Goal: Task Accomplishment & Management: Use online tool/utility

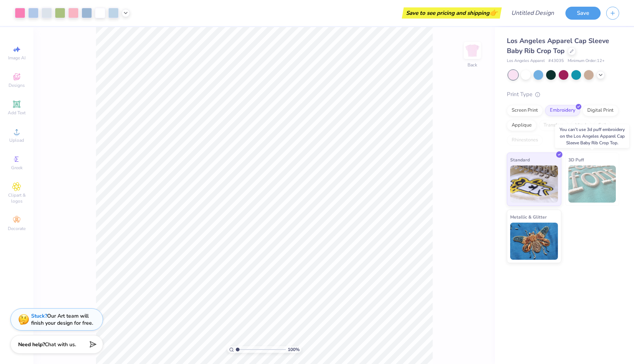
click at [594, 182] on img at bounding box center [592, 183] width 48 height 37
click at [526, 110] on div "Screen Print" at bounding box center [525, 109] width 36 height 11
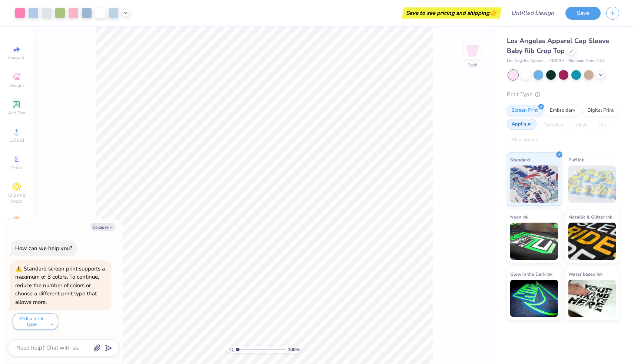
click at [530, 125] on div "Applique" at bounding box center [522, 124] width 30 height 11
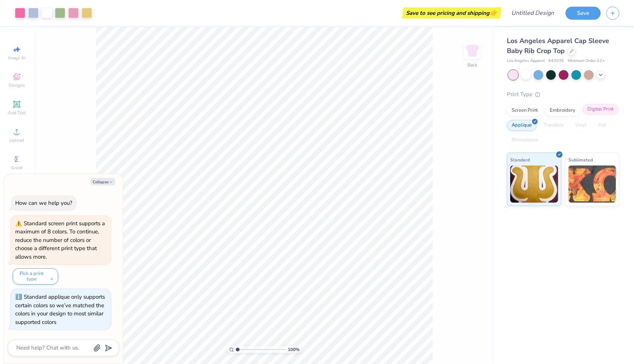
click at [593, 107] on div "Digital Print" at bounding box center [600, 109] width 36 height 11
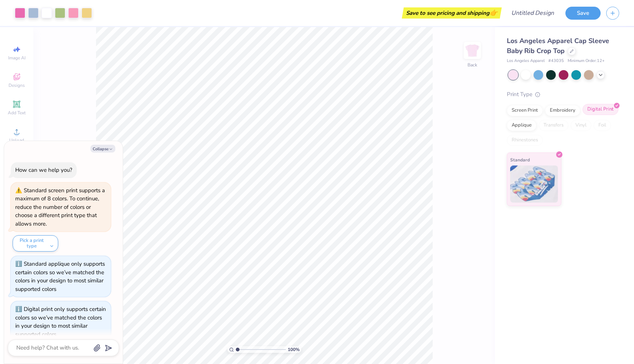
scroll to position [12, 0]
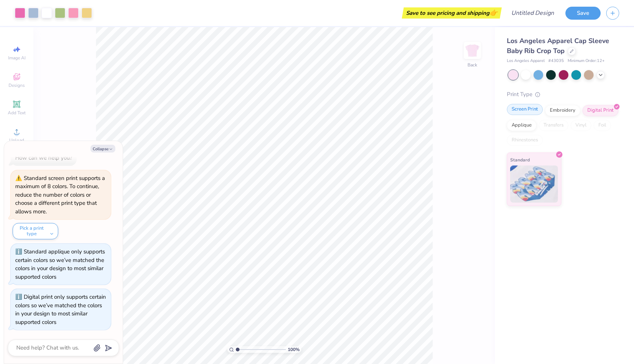
click at [526, 108] on div "Screen Print" at bounding box center [525, 109] width 36 height 11
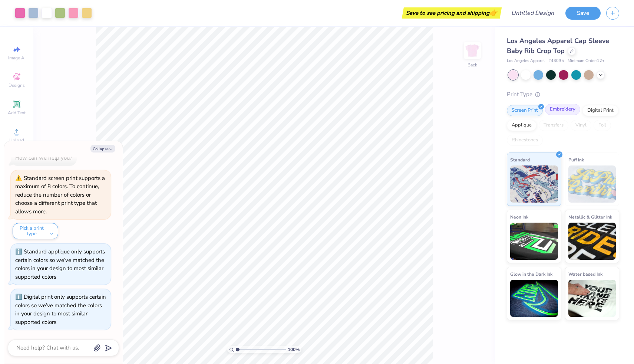
click at [559, 110] on div "Embroidery" at bounding box center [562, 109] width 35 height 11
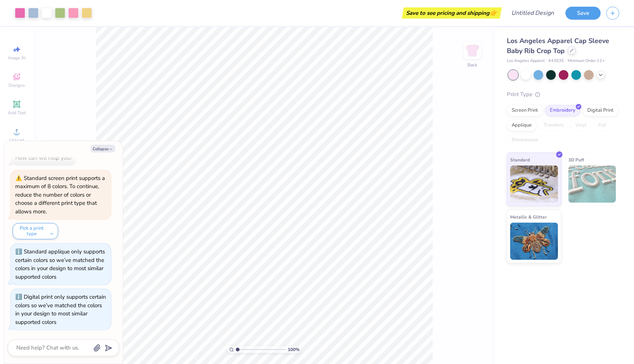
click at [568, 52] on div at bounding box center [572, 50] width 8 height 8
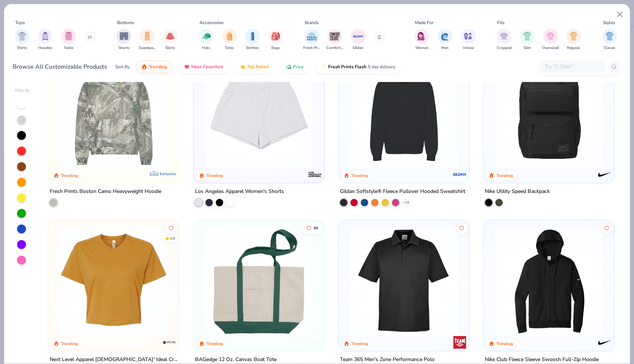
scroll to position [1564, 0]
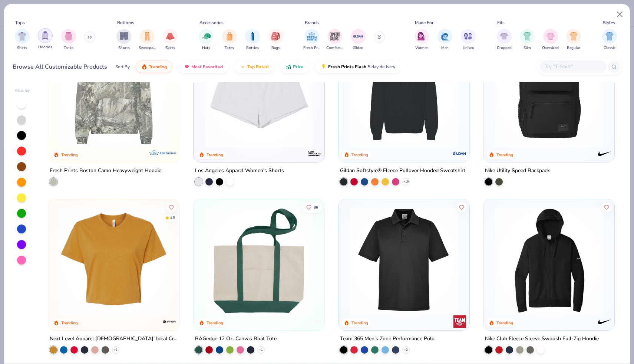
click at [47, 39] on img "filter for Hoodies" at bounding box center [45, 35] width 8 height 9
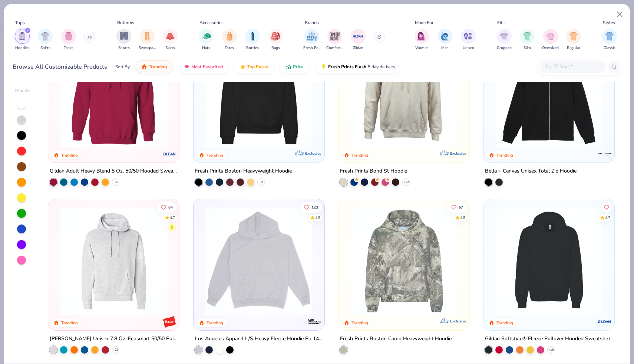
scroll to position [3, 0]
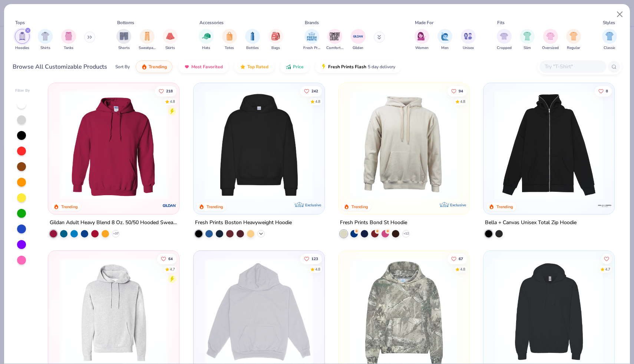
click at [260, 233] on icon at bounding box center [261, 234] width 6 height 6
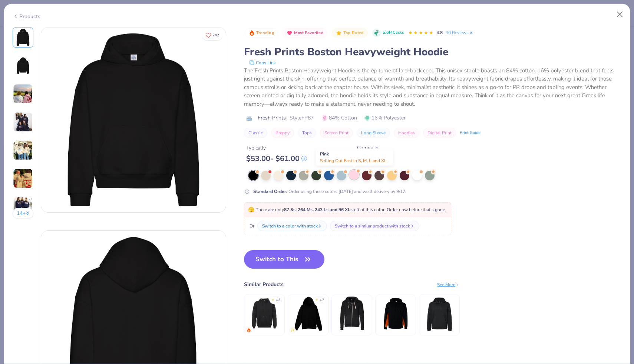
click at [355, 175] on div at bounding box center [354, 175] width 10 height 10
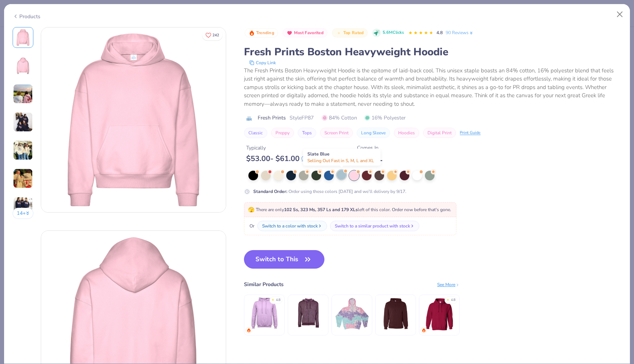
click at [343, 176] on div at bounding box center [342, 175] width 10 height 10
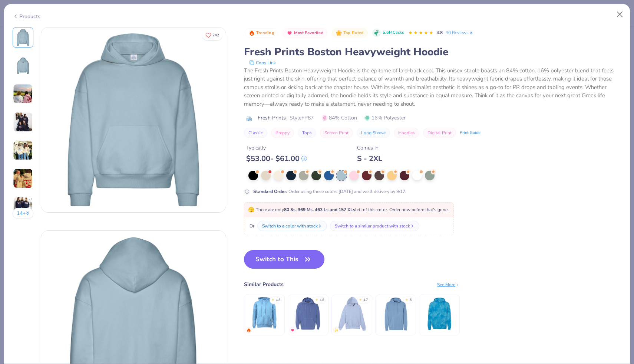
click at [288, 263] on button "Switch to This" at bounding box center [284, 259] width 80 height 19
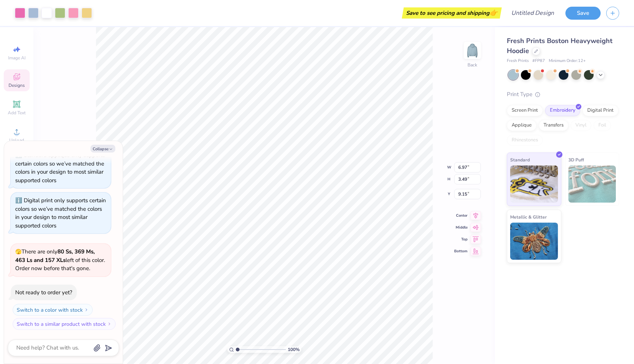
type textarea "x"
type input "2.49"
type textarea "x"
type input "2.18"
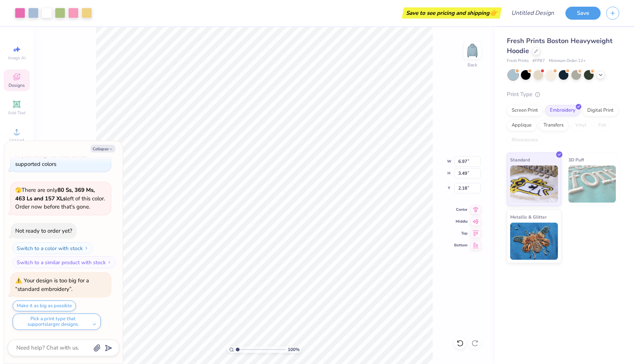
type textarea "x"
type input "9.79"
type input "4.90"
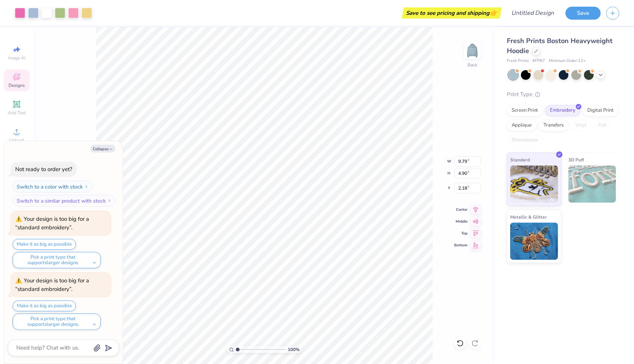
type textarea "x"
type input "4.30"
type textarea "x"
type input "11.32"
type input "5.67"
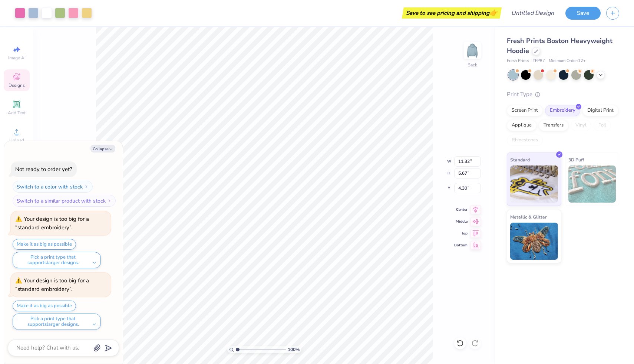
type textarea "x"
type input "3.00"
click at [602, 73] on icon at bounding box center [601, 74] width 6 height 6
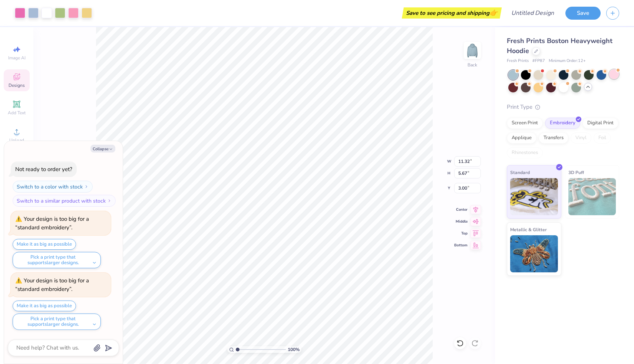
click at [614, 74] on div at bounding box center [614, 74] width 10 height 10
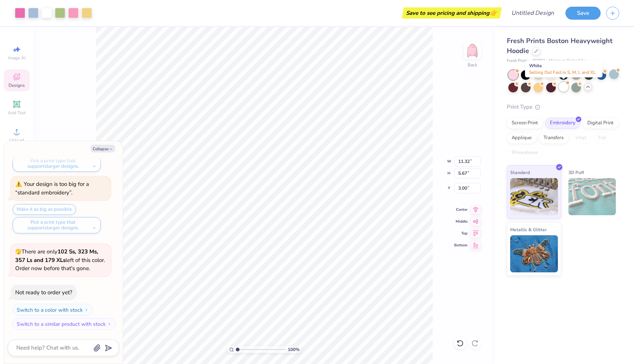
click at [561, 88] on div at bounding box center [564, 87] width 10 height 10
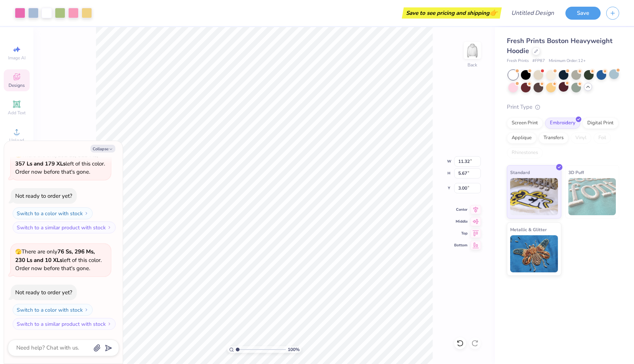
click at [434, 133] on div "100 % Back W 11.32 11.32 " H 5.67 5.67 " Y 3.00 3.00 " Center Middle Top Bottom" at bounding box center [264, 195] width 462 height 337
type textarea "x"
type input "2.53"
type textarea "x"
type input "3.00"
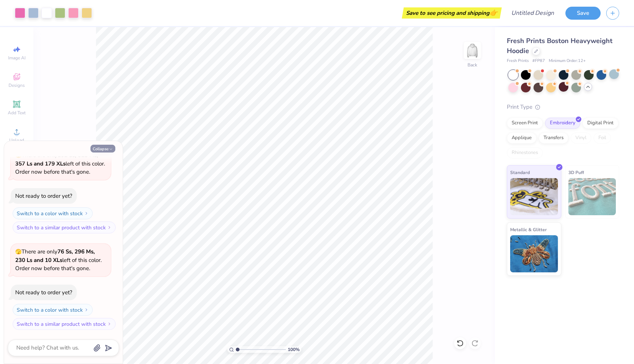
click at [108, 150] on button "Collapse" at bounding box center [102, 149] width 25 height 8
type textarea "x"
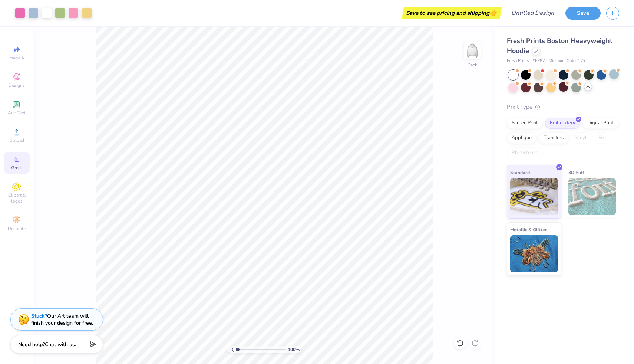
click at [18, 163] on icon at bounding box center [16, 159] width 9 height 9
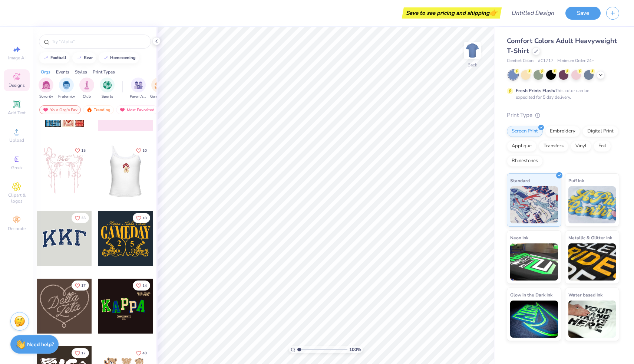
scroll to position [45, 0]
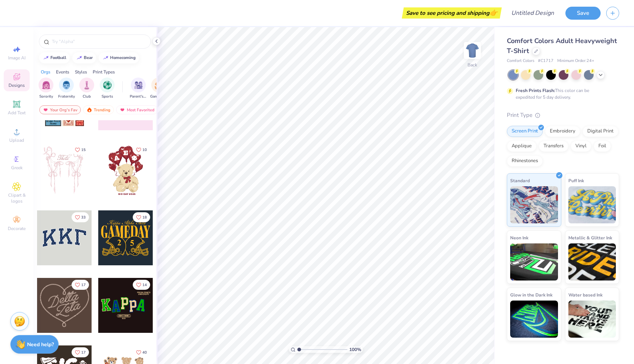
click at [122, 239] on div at bounding box center [125, 237] width 55 height 55
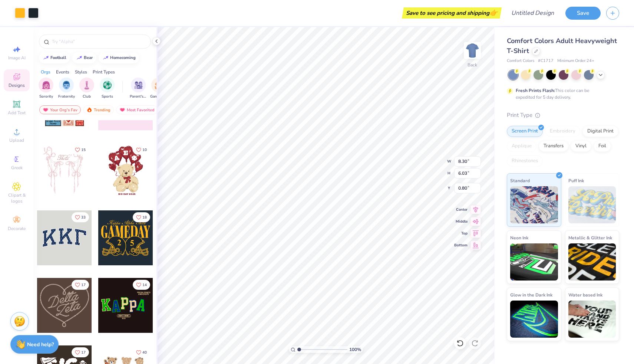
type input "8.30"
type input "6.03"
type input "7.43"
type input "11.67"
type input "8.48"
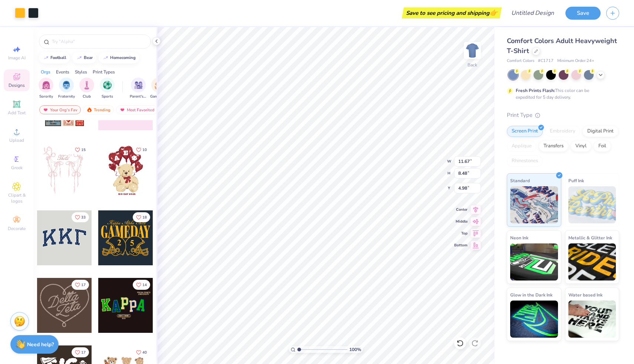
type input "4.99"
click at [20, 109] on div "Add Text" at bounding box center [17, 108] width 26 height 22
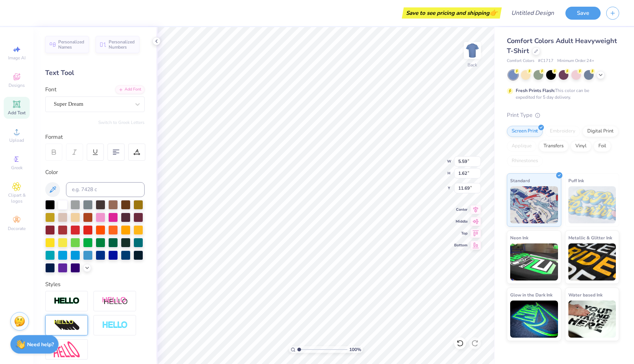
scroll to position [67, 0]
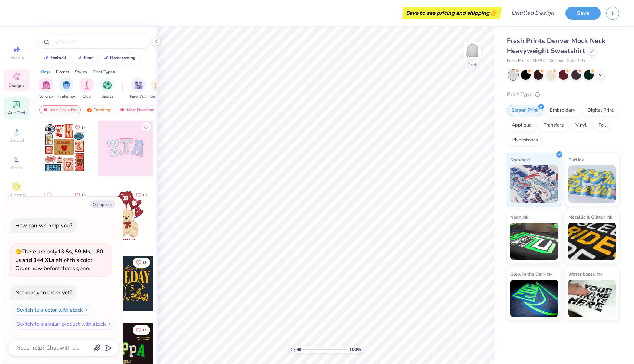
click at [18, 109] on div "Add Text" at bounding box center [17, 108] width 26 height 22
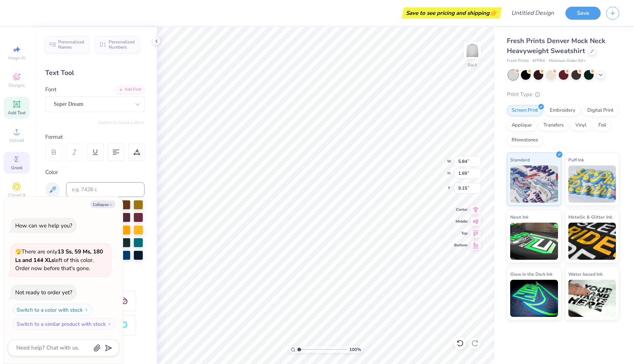
click at [17, 161] on icon at bounding box center [17, 158] width 4 height 5
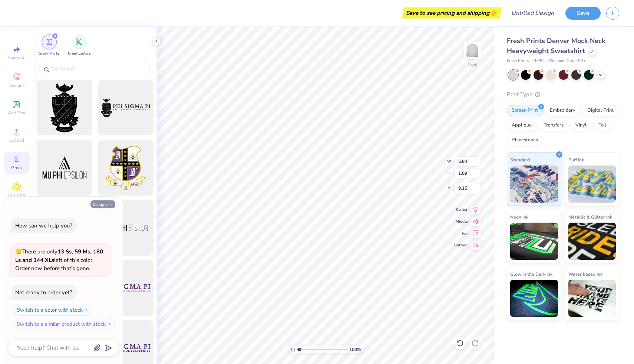
click at [106, 204] on button "Collapse" at bounding box center [102, 204] width 25 height 8
type textarea "x"
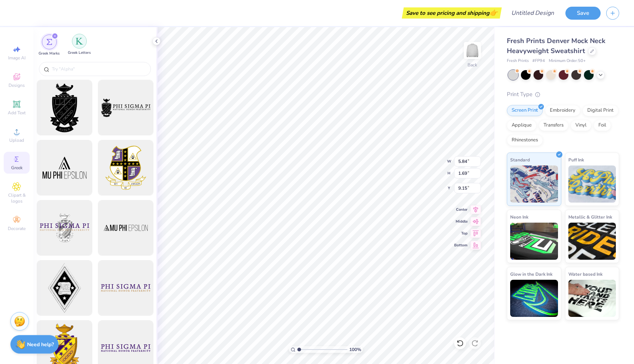
click at [82, 42] on img "filter for Greek Letters" at bounding box center [79, 40] width 7 height 7
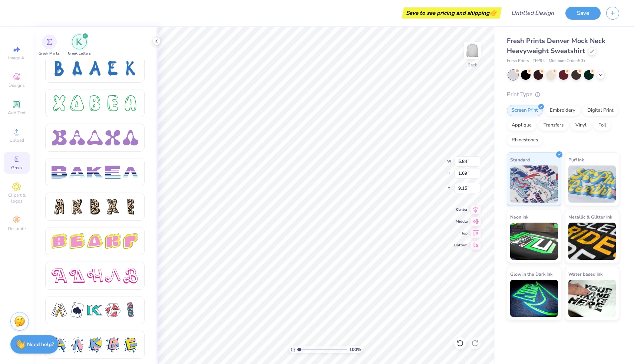
scroll to position [1178, 0]
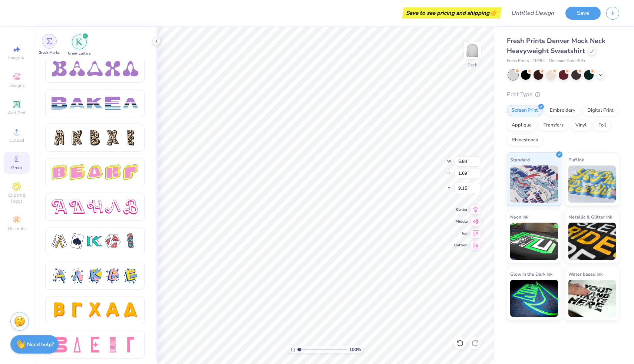
click at [44, 46] on div "filter for Greek Marks" at bounding box center [49, 41] width 15 height 15
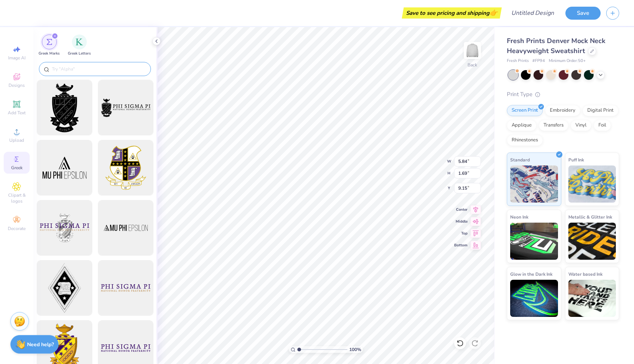
click at [86, 65] on input "text" at bounding box center [98, 68] width 95 height 7
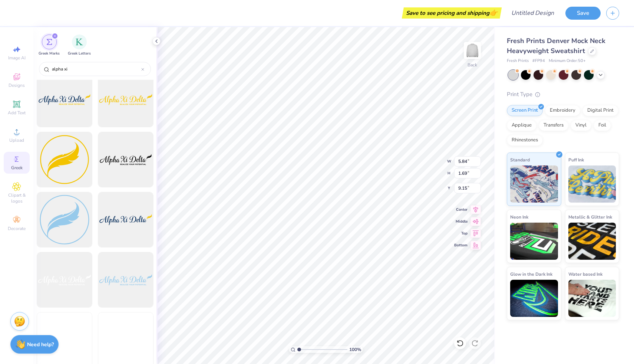
scroll to position [316, 0]
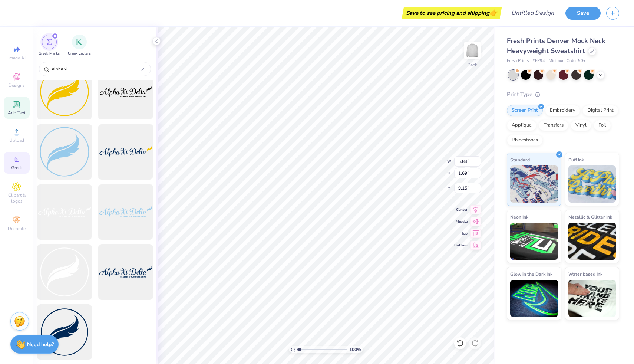
type input "alpha xi"
click at [19, 98] on div "Add Text" at bounding box center [17, 108] width 26 height 22
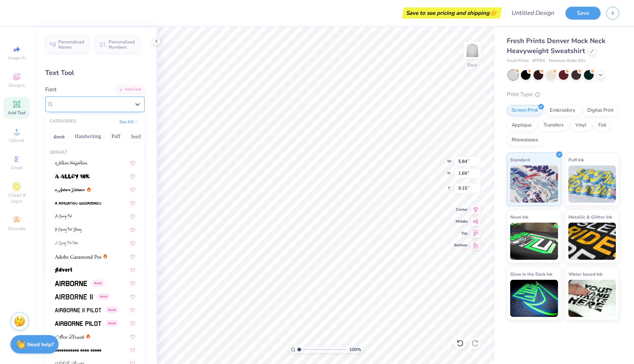
click at [109, 101] on div "Super Dream" at bounding box center [92, 103] width 78 height 11
paste input "Varsity Team"
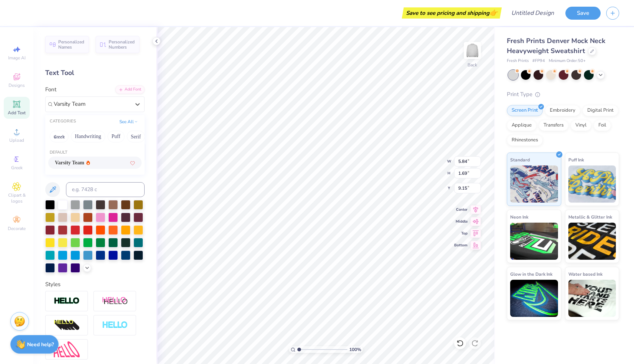
type input "Varsity Team"
type input "5.80"
click at [81, 99] on div at bounding box center [92, 104] width 76 height 10
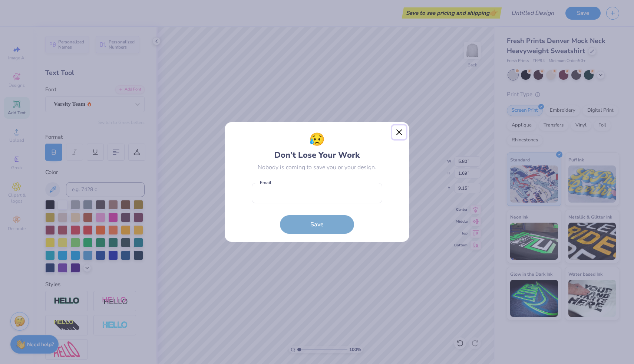
click at [398, 132] on button "Close" at bounding box center [399, 132] width 14 height 14
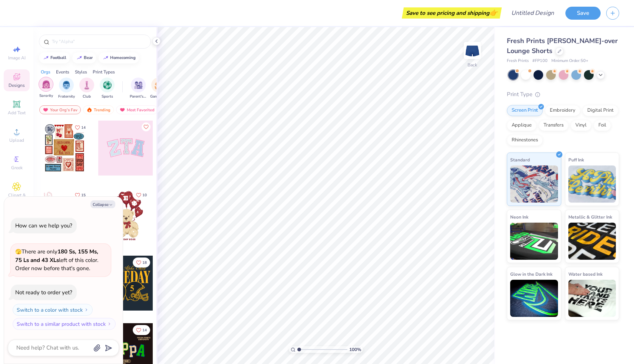
click at [47, 90] on div "filter for Sorority" at bounding box center [46, 84] width 15 height 15
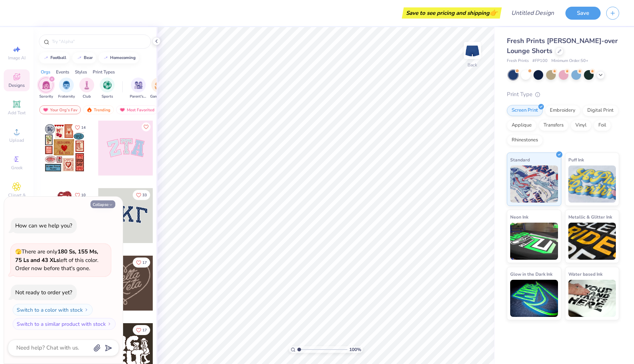
click at [107, 204] on button "Collapse" at bounding box center [102, 204] width 25 height 8
type textarea "x"
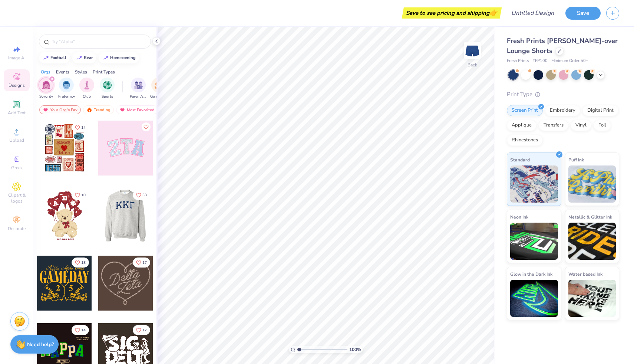
click at [132, 231] on div at bounding box center [125, 215] width 55 height 55
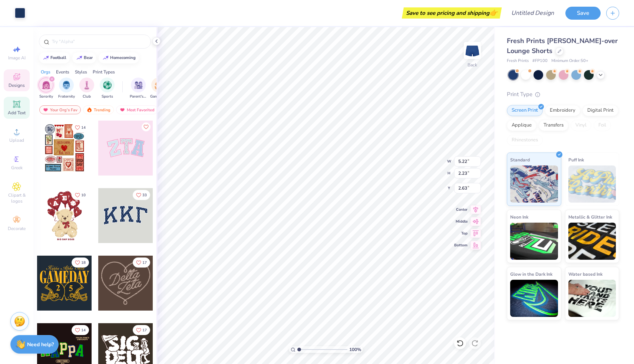
click at [19, 110] on span "Add Text" at bounding box center [17, 113] width 18 height 6
type input "2.85"
type input "0.82"
type input "3.34"
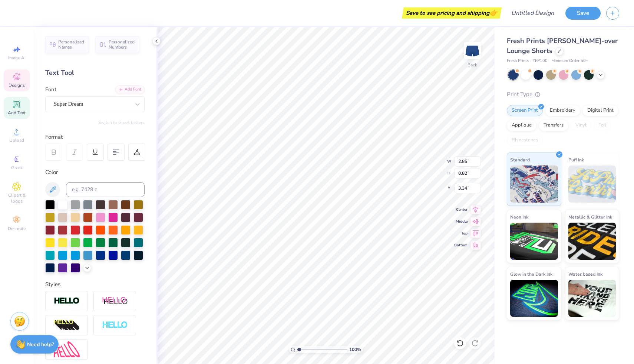
click at [18, 77] on icon at bounding box center [16, 76] width 9 height 9
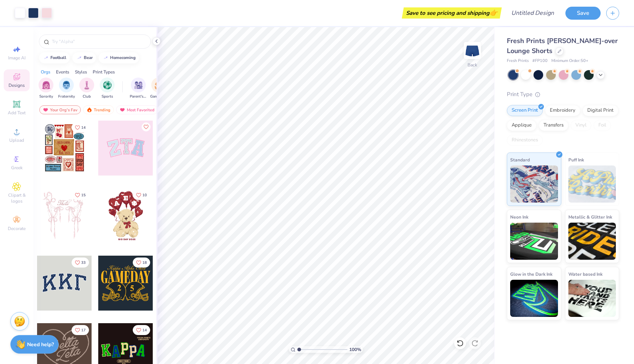
click at [56, 13] on div "Art colors Save to see pricing and shipping 👉 Design Title Save" at bounding box center [317, 13] width 634 height 26
click at [128, 43] on input "text" at bounding box center [98, 41] width 95 height 7
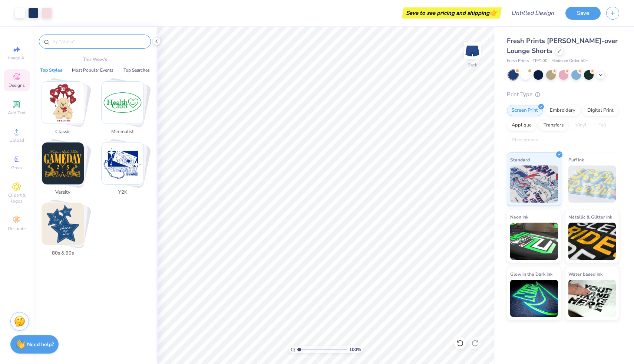
click at [75, 99] on img "Stack Card Button Classic" at bounding box center [63, 103] width 42 height 42
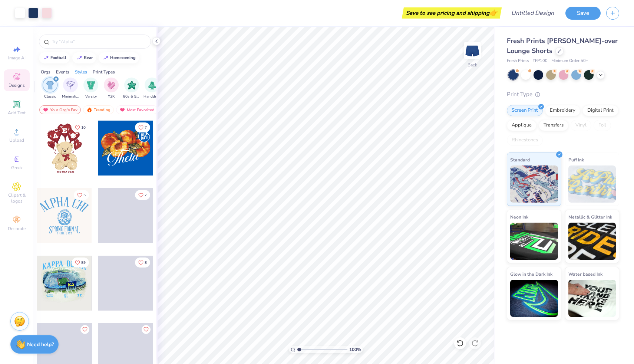
scroll to position [0, 388]
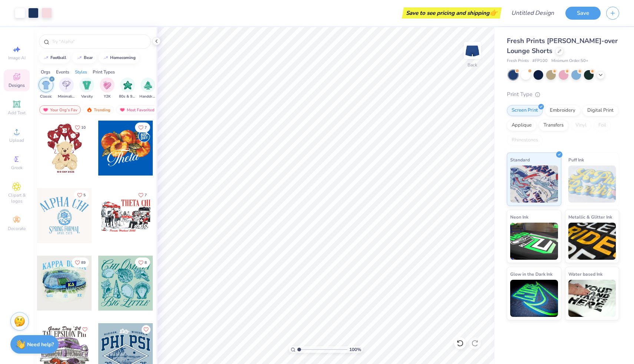
click at [117, 149] on div at bounding box center [125, 147] width 55 height 55
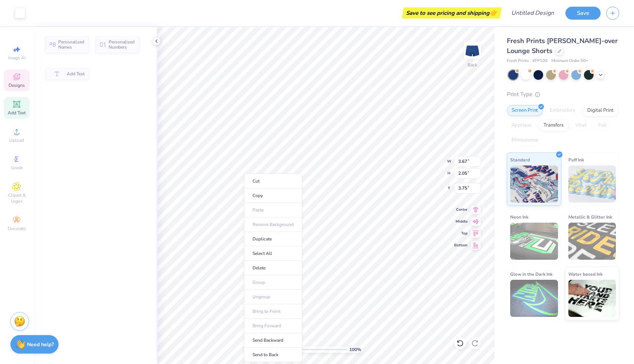
type input "3.67"
type input "2.05"
type input "3.75"
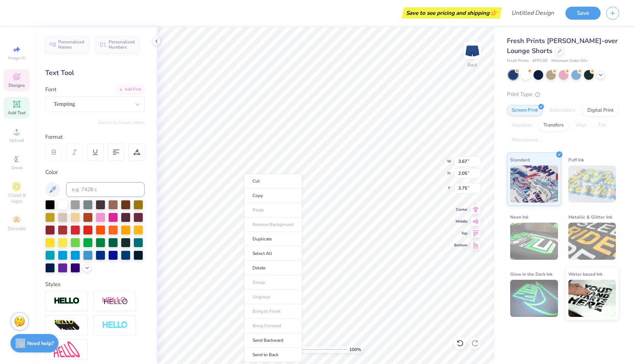
click at [26, 345] on div "Need help? Chat with us." at bounding box center [34, 343] width 48 height 19
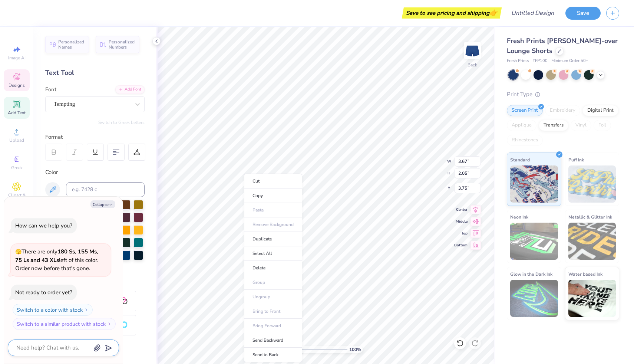
click at [26, 345] on textarea at bounding box center [53, 348] width 75 height 10
type textarea "x"
type textarea "h"
type textarea "x"
type textarea "ho"
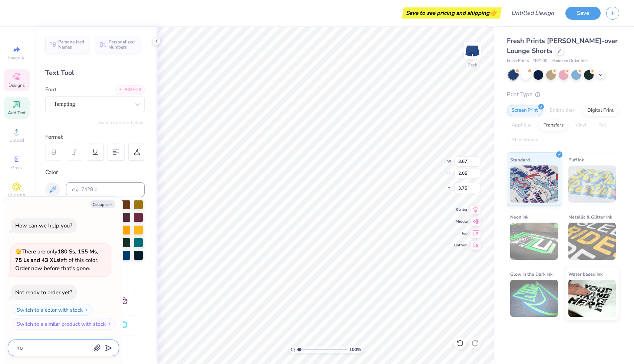
type textarea "x"
type textarea "how"
type textarea "x"
type textarea "how"
type textarea "x"
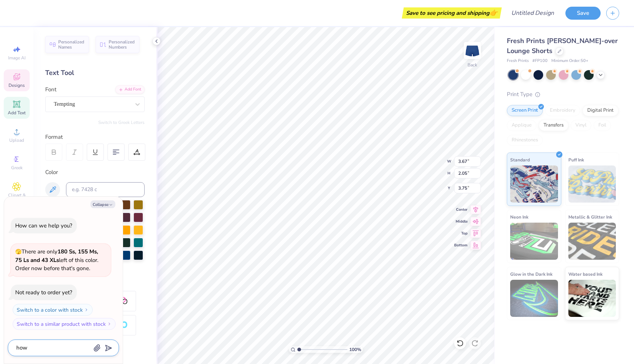
type textarea "how t"
type textarea "x"
type textarea "how to"
type textarea "x"
type textarea "how to"
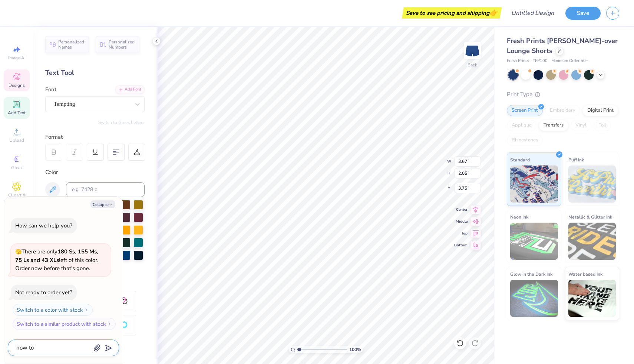
type textarea "x"
type textarea "how to i"
type textarea "x"
type textarea "how to i"
type textarea "x"
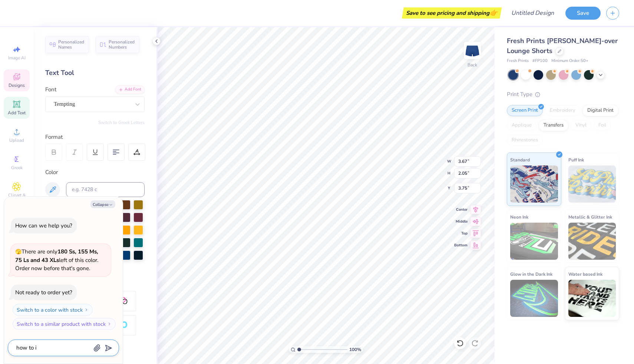
type textarea "how to i c"
type textarea "x"
type textarea "how to i ch"
type textarea "x"
type textarea "how to i cha"
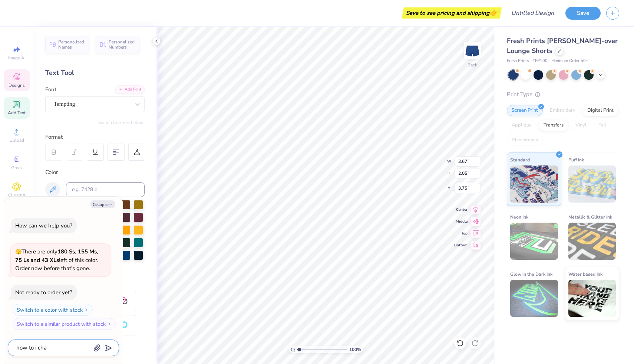
type textarea "x"
type textarea "how to i chan"
type textarea "x"
type textarea "how to i chang"
type textarea "x"
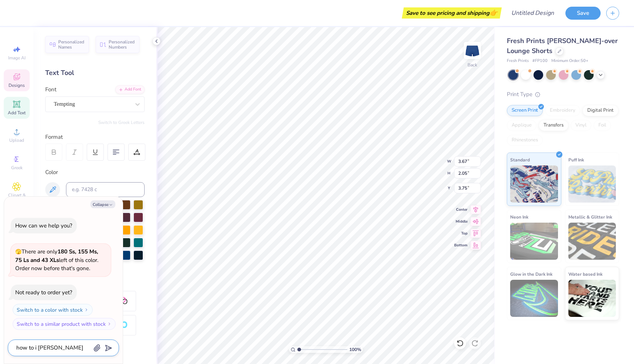
type textarea "how to i change"
type textarea "x"
type textarea "how to i change"
type textarea "x"
type textarea "how to i change t"
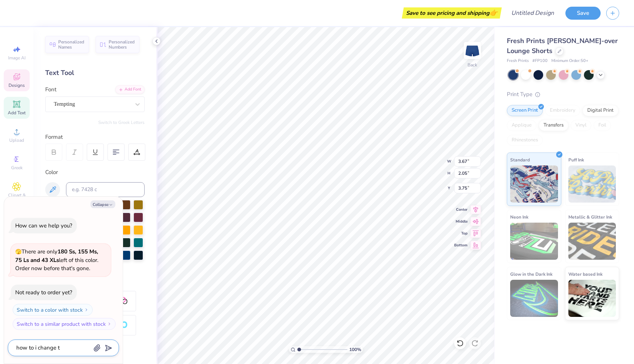
type textarea "x"
type textarea "how to i change th"
type textarea "x"
type textarea "how to i change the"
type textarea "x"
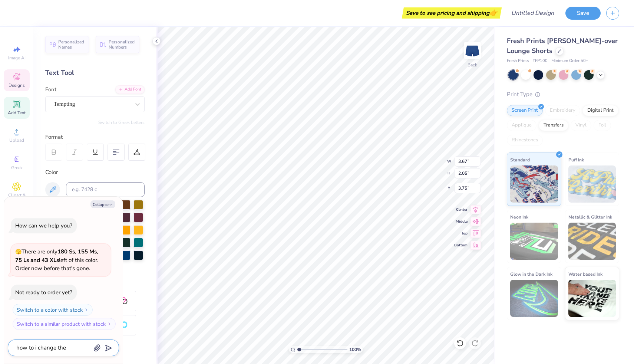
type textarea "how to i change the"
type textarea "x"
type textarea "how to i change the s"
type textarea "x"
type textarea "how to i change the so"
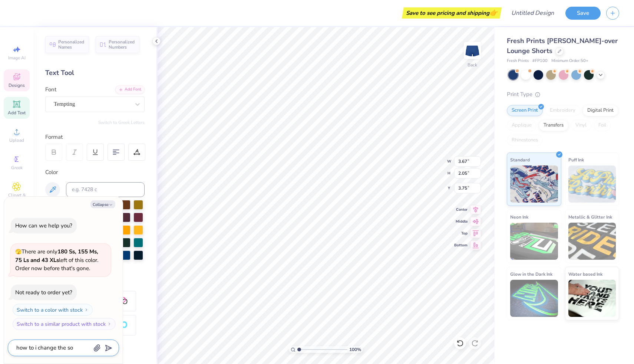
type textarea "x"
type textarea "how to i change the sor"
type textarea "x"
type textarea "how to i change the soro"
type textarea "x"
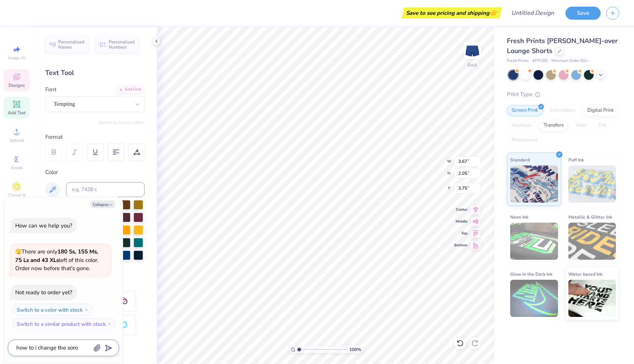
type textarea "how to i change the soror"
type textarea "x"
type textarea "how to i change the sorori"
type textarea "x"
type textarea "how to i change the sororit"
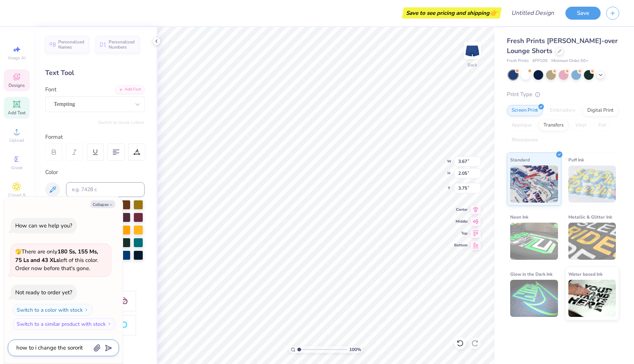
type textarea "x"
type textarea "how to i change the sorority"
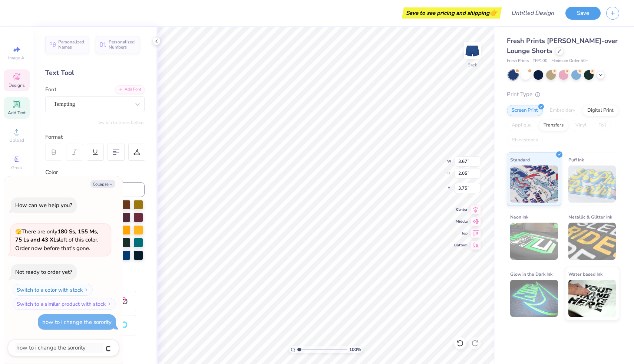
type textarea "x"
click at [75, 346] on textarea at bounding box center [53, 348] width 75 height 10
type textarea "x"
type textarea "h"
type textarea "x"
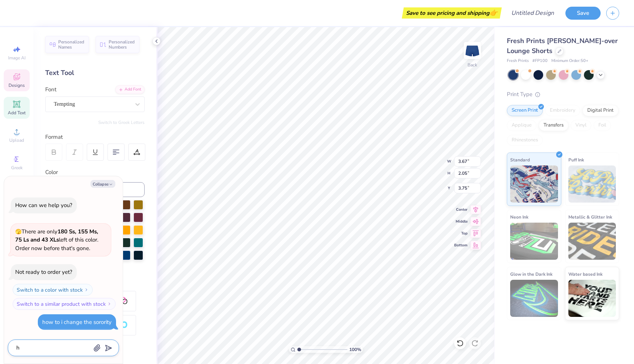
type textarea "he"
type textarea "x"
type textarea "hel"
type textarea "x"
type textarea "hell"
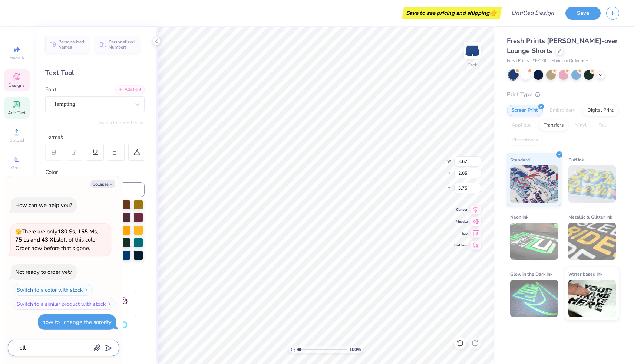
type textarea "x"
type textarea "hello"
type textarea "x"
type textarea "hello?"
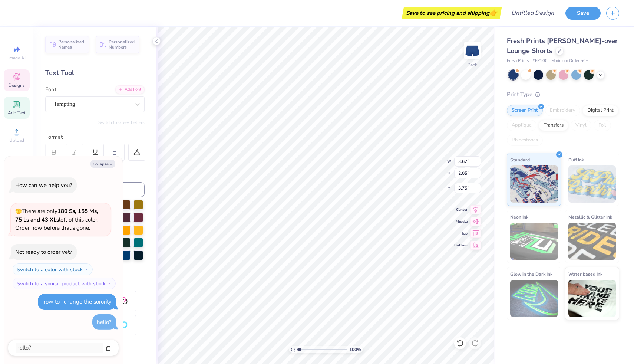
type textarea "x"
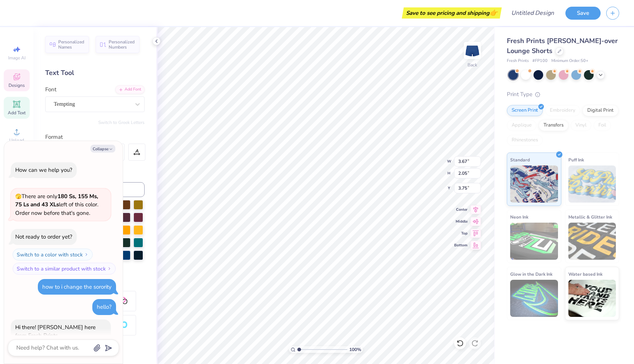
scroll to position [20, 0]
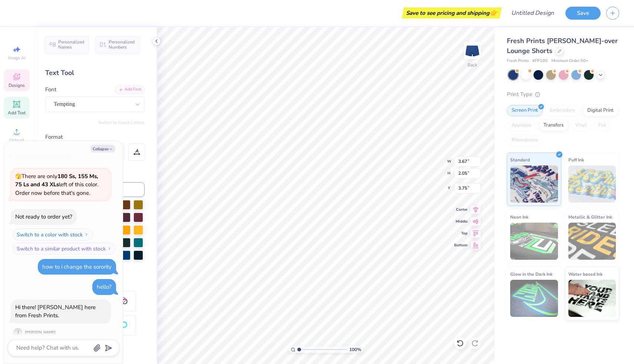
click at [87, 267] on div "how to i change the sorority" at bounding box center [76, 266] width 69 height 7
click at [71, 345] on textarea at bounding box center [53, 348] width 75 height 10
paste textarea "Varsity Team"
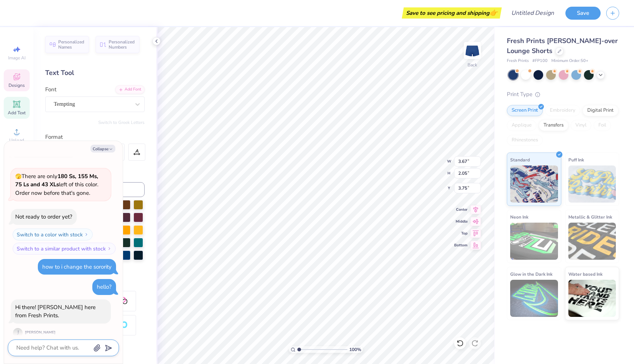
type textarea "x"
type textarea "Varsity Team"
type textarea "x"
type textarea "Varsity Team"
click at [90, 266] on div "how to i change the sorority" at bounding box center [76, 266] width 69 height 7
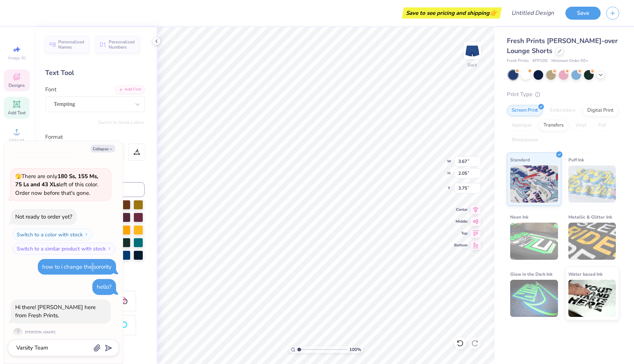
click at [90, 266] on div "how to i change the sorority" at bounding box center [76, 266] width 69 height 7
click at [41, 345] on textarea "Varsity Team" at bounding box center [53, 348] width 75 height 10
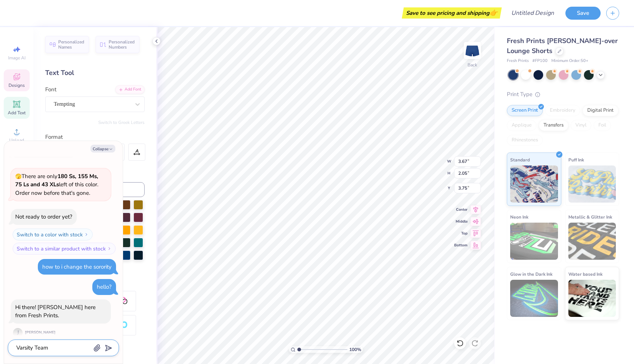
paste textarea
type textarea "x"
type textarea "Varsity Team"
type textarea "x"
type textarea "Varsity Tea"
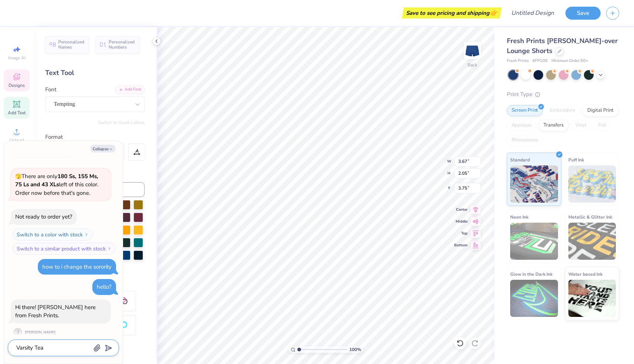
type textarea "x"
type textarea "Varsity Te"
type textarea "x"
type textarea "Varsity T"
type textarea "x"
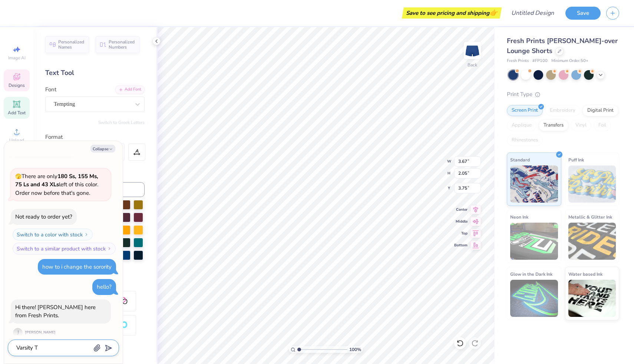
type textarea "Varsity"
type textarea "x"
type textarea "Varsity"
type textarea "x"
type textarea "Varsit"
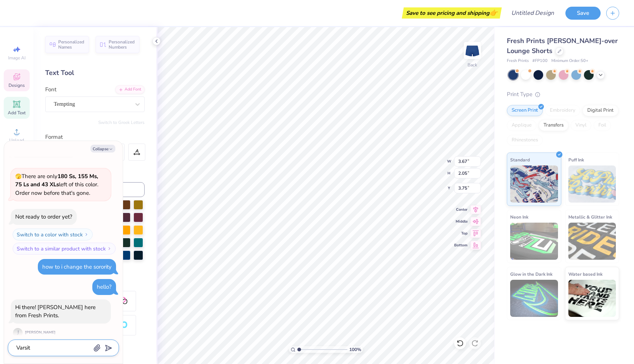
type textarea "x"
type textarea "Varsi"
type textarea "x"
type textarea "Vars"
type textarea "x"
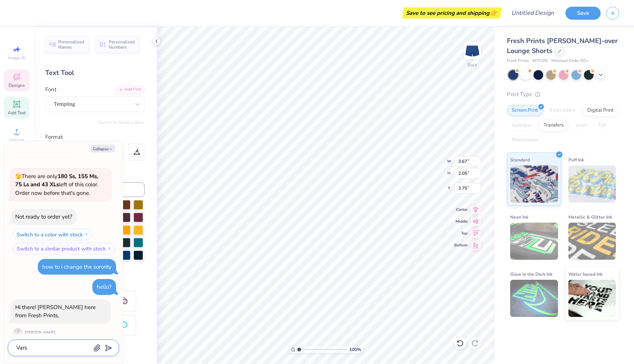
type textarea "Var"
type textarea "x"
type textarea "Va"
type textarea "x"
type textarea "V"
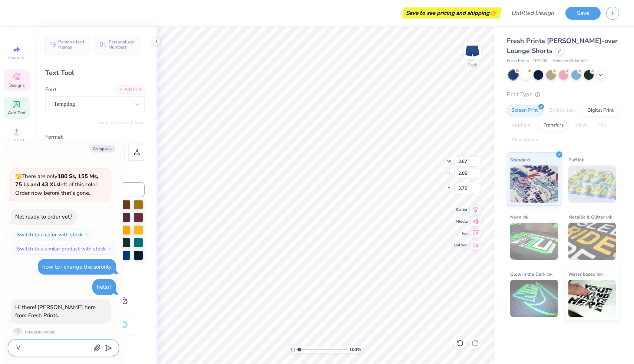
type textarea "x"
type textarea "h"
type textarea "x"
type textarea "ho"
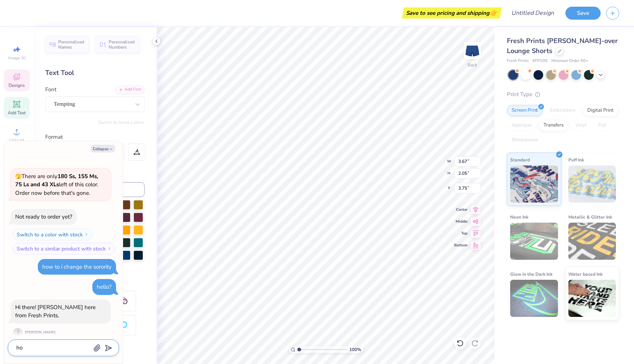
type textarea "x"
type textarea "how"
type textarea "x"
type textarea "how"
type textarea "x"
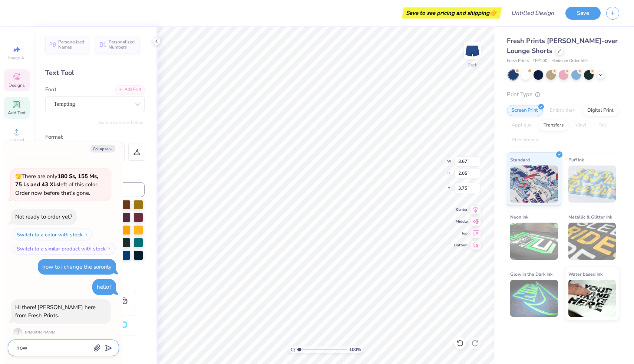
type textarea "how d"
type textarea "x"
type textarea "how do"
type textarea "x"
type textarea "how do"
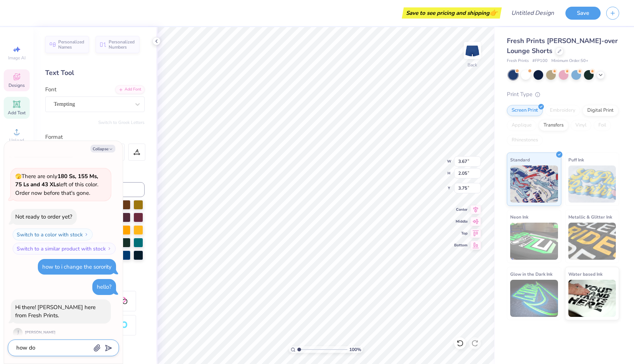
type textarea "x"
type textarea "how do i"
type textarea "x"
type textarea "how do i"
type textarea "x"
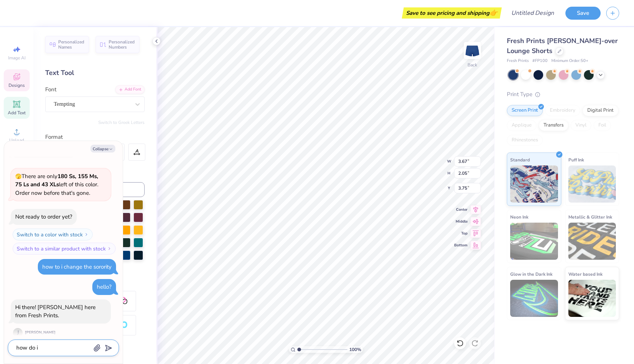
type textarea "how do i c"
type textarea "x"
type textarea "how do i ca"
type textarea "x"
type textarea "how do i ca="
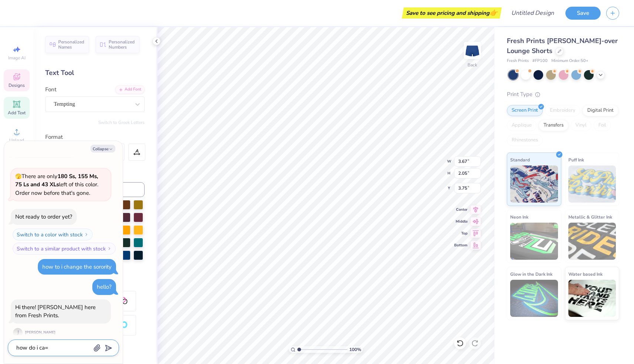
type textarea "x"
type textarea "how do i ca"
type textarea "x"
type textarea "how do i c"
type textarea "x"
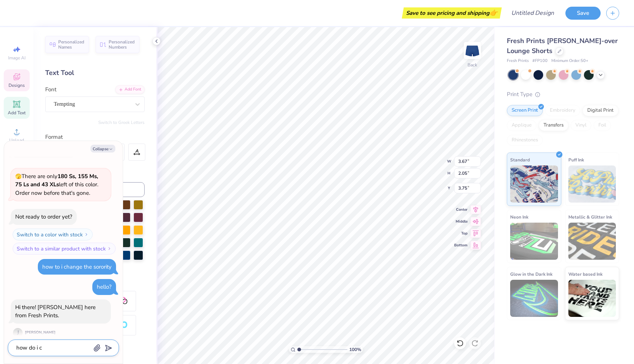
type textarea "how do i ch"
type textarea "x"
type textarea "how do i cha"
type textarea "x"
type textarea "how do i chan"
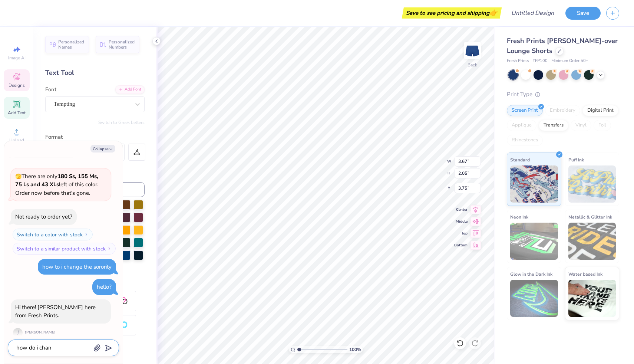
type textarea "x"
type textarea "how do i chang"
type textarea "x"
type textarea "how do i change"
type textarea "x"
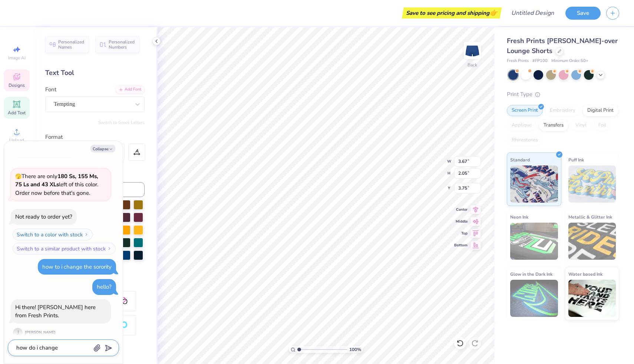
type textarea "how do i change"
type textarea "x"
type textarea "how do i change t"
type textarea "x"
type textarea "how do i change the"
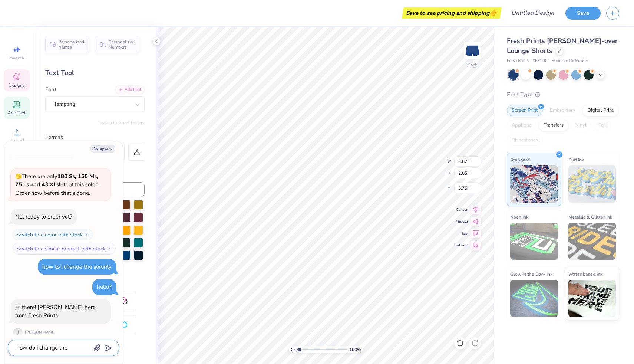
type textarea "x"
type textarea "how do i change the"
type textarea "x"
type textarea "how do i change the s"
type textarea "x"
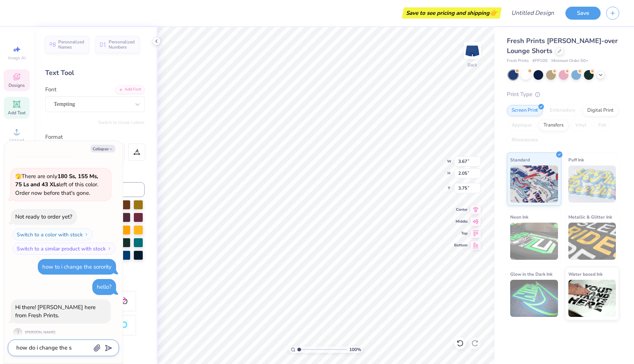
type textarea "how do i change the so"
type textarea "x"
type textarea "how do i change the sor"
type textarea "x"
type textarea "how do i change the soro"
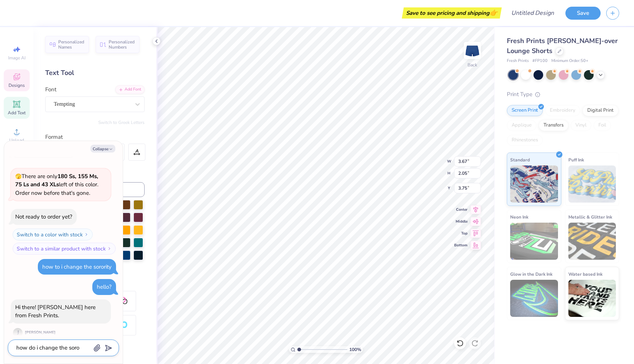
type textarea "x"
type textarea "how do i change the soror"
type textarea "x"
type textarea "how do i change the sorori"
type textarea "x"
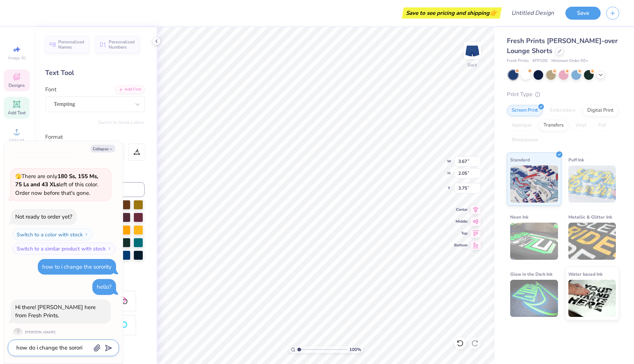
type textarea "how do i change the sororit"
type textarea "x"
type textarea "how do i change the sorority"
type textarea "x"
type textarea "how do i change the sorority"
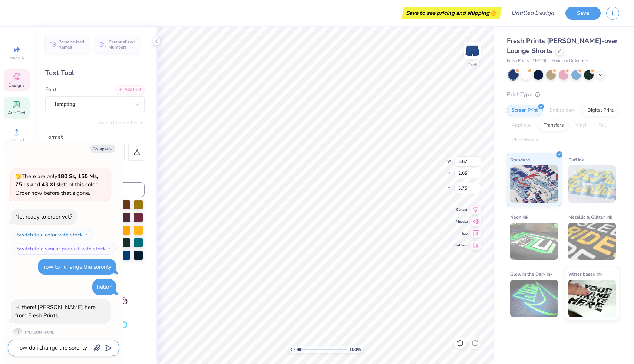
type textarea "x"
type textarea "how do i change the sorority o"
type textarea "x"
type textarea "how do i change the sorority on"
type textarea "x"
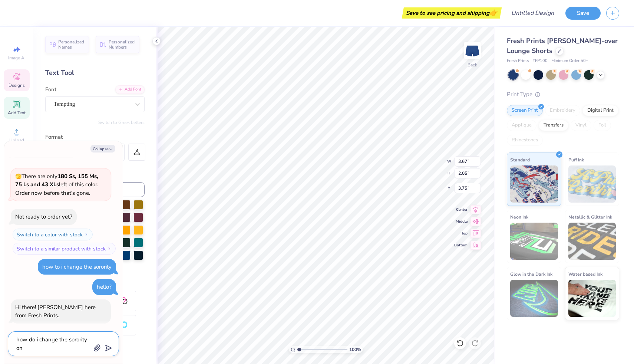
type textarea "how do i change the sorority on"
type textarea "x"
type textarea "how do i change the sorority on a"
type textarea "x"
type textarea "how do i change the sorority on a"
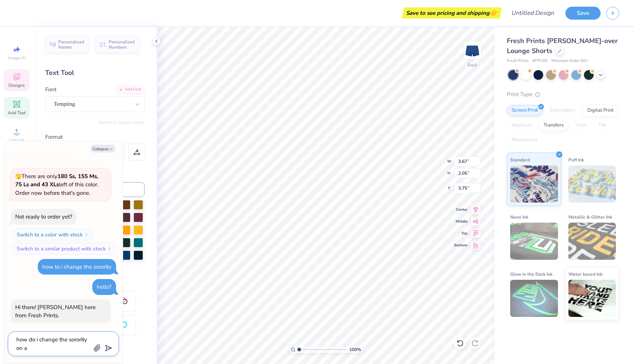
type textarea "x"
type textarea "how do i change the sorority on a p"
type textarea "x"
type textarea "how do i change the sorority on a pr"
type textarea "x"
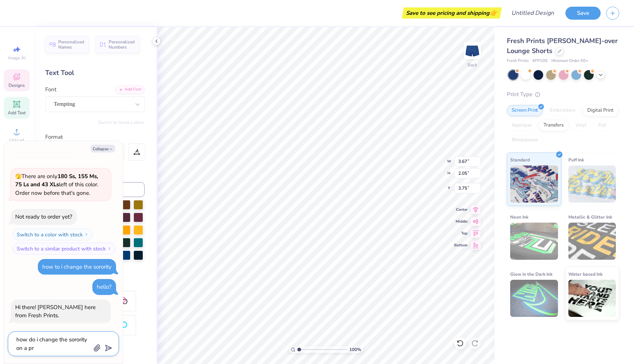
type textarea "how do i change the sorority on a pri"
type textarea "x"
type textarea "how do i change the sorority on a prin"
type textarea "x"
type textarea "how do i change the sorority on a print"
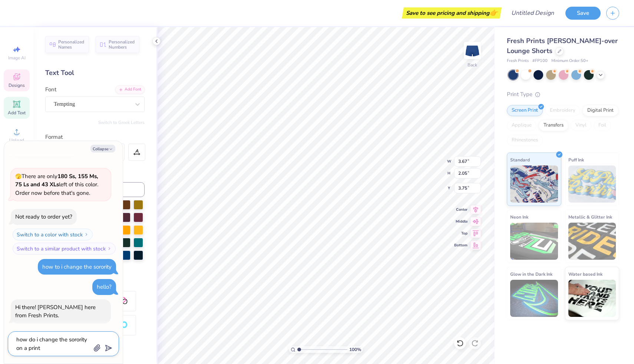
type textarea "x"
type textarea "how do i change the sorority on a print?"
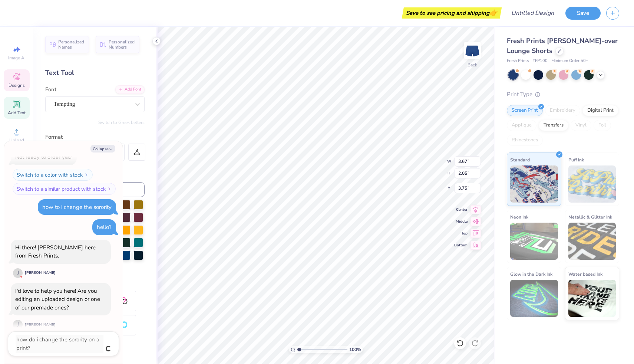
type textarea "x"
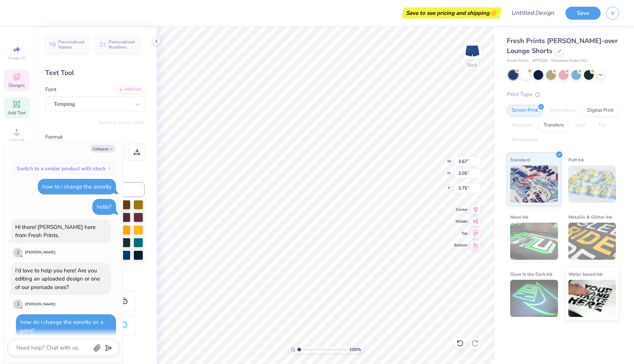
type textarea "x"
type input "5.60"
type input "3.12"
click at [76, 351] on textarea at bounding box center [53, 348] width 75 height 10
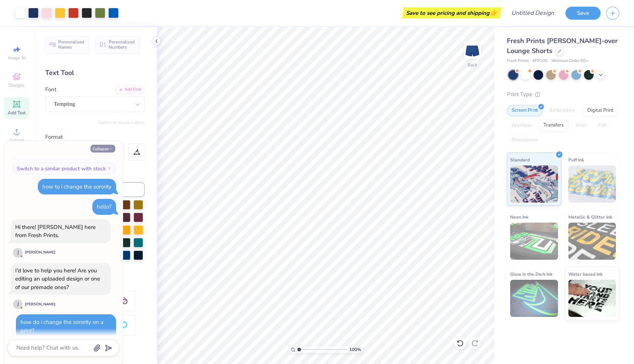
click at [98, 149] on button "Collapse" at bounding box center [102, 149] width 25 height 8
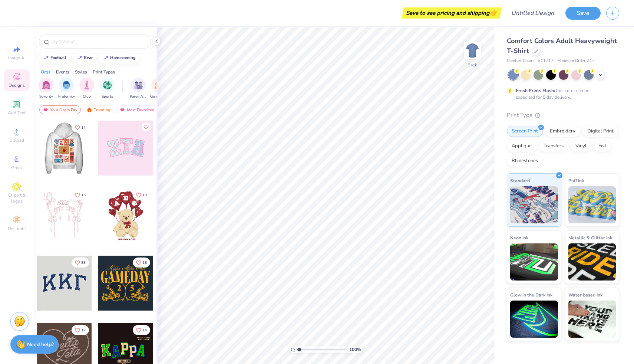
click at [132, 159] on div at bounding box center [125, 147] width 55 height 55
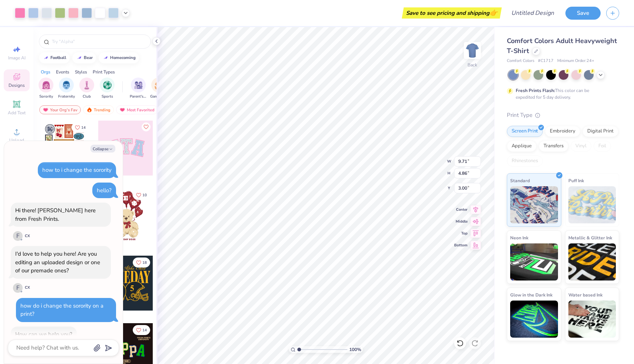
scroll to position [77, 0]
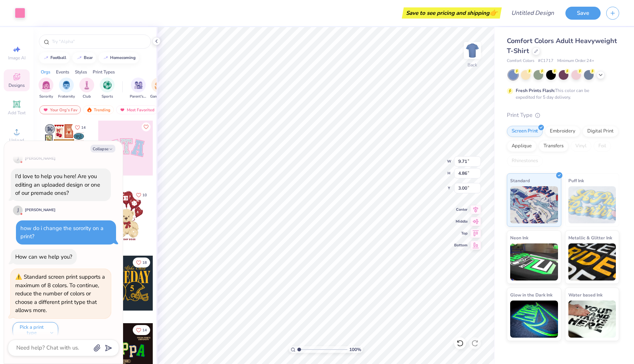
type textarea "x"
type input "6.52"
type textarea "x"
type input "3.52"
type input "4.39"
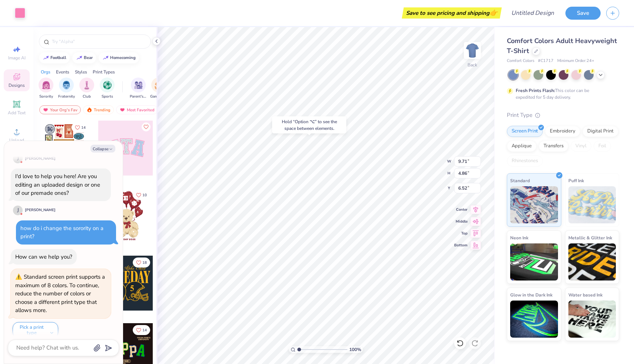
type input "3.32"
type textarea "x"
type input "3.38"
type textarea "x"
type input "3.32"
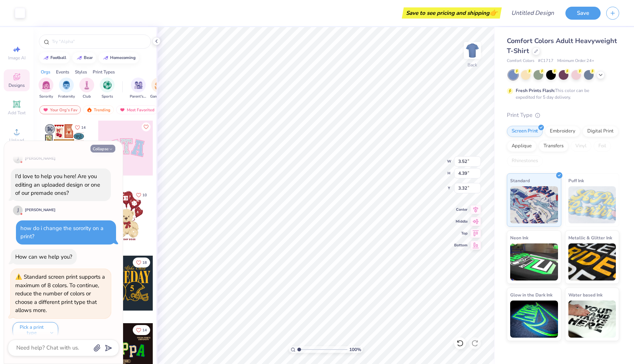
click at [100, 149] on button "Collapse" at bounding box center [102, 149] width 25 height 8
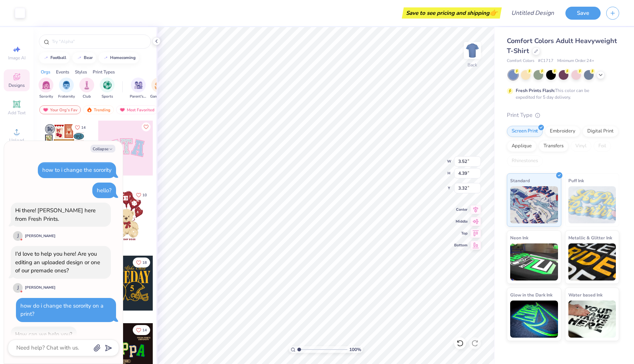
scroll to position [245, 0]
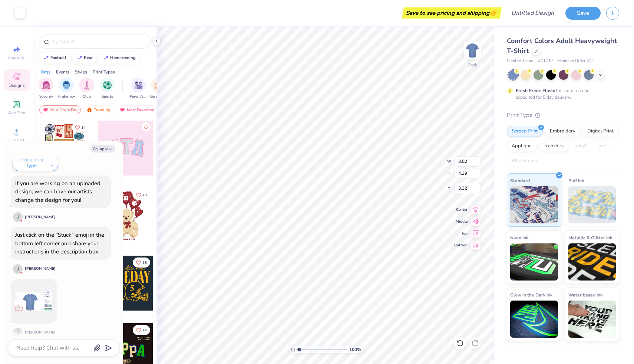
click at [100, 149] on button "Collapse" at bounding box center [102, 149] width 25 height 8
type textarea "x"
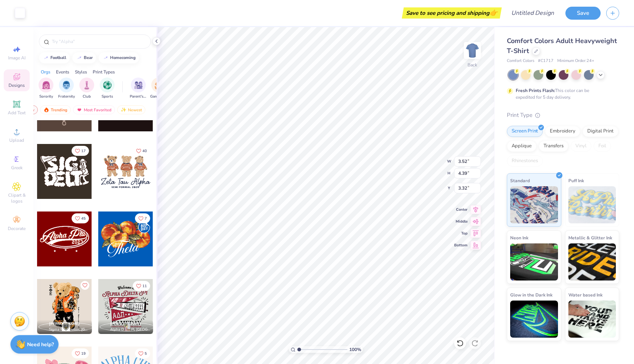
scroll to position [246, 0]
type input "9.54"
type input "4.70"
type input "3.00"
type input "3.37"
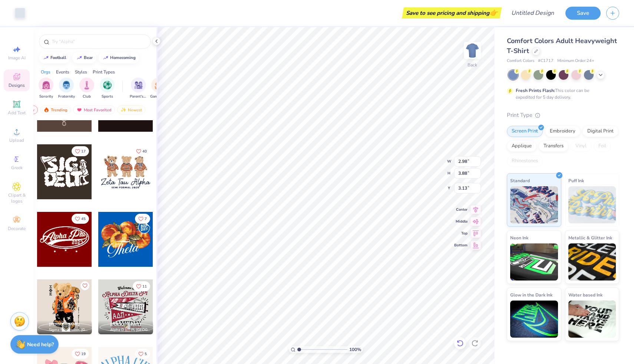
click at [459, 344] on icon at bounding box center [459, 342] width 7 height 7
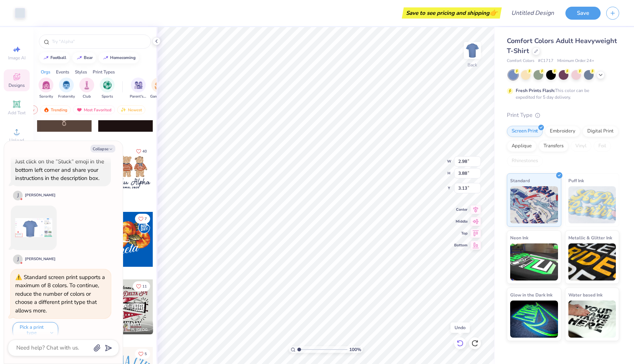
click at [459, 344] on icon at bounding box center [459, 342] width 7 height 7
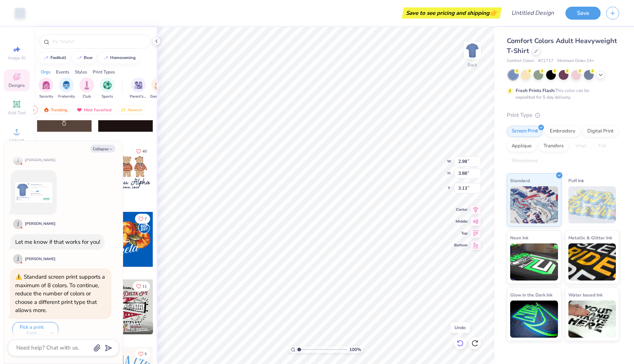
click at [459, 344] on icon at bounding box center [459, 342] width 7 height 7
click at [456, 345] on icon at bounding box center [459, 342] width 7 height 7
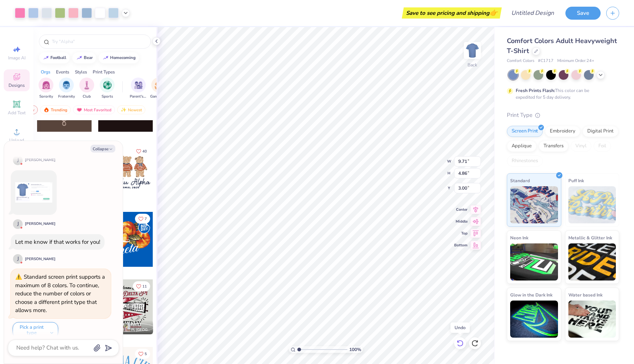
click at [456, 345] on icon at bounding box center [459, 342] width 7 height 7
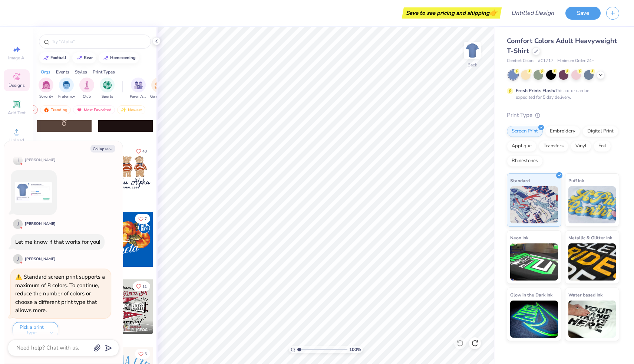
scroll to position [414, 0]
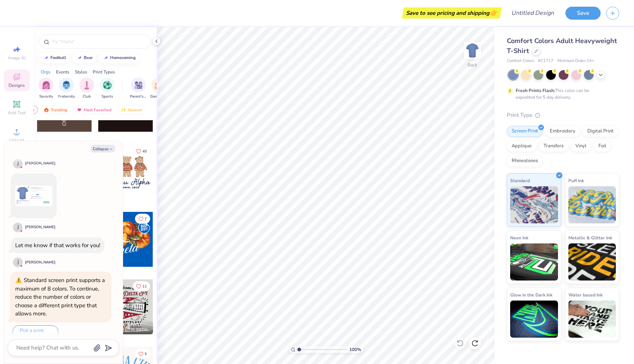
click at [36, 179] on img at bounding box center [33, 195] width 37 height 37
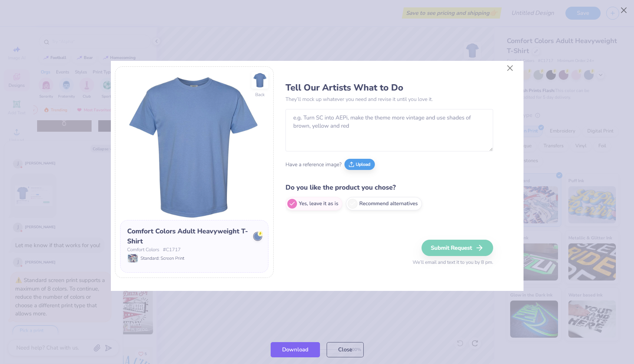
click at [511, 67] on img at bounding box center [317, 176] width 413 height 230
click at [510, 67] on img at bounding box center [317, 176] width 413 height 230
click at [591, 32] on div at bounding box center [317, 176] width 634 height 318
click at [626, 7] on button "Close" at bounding box center [624, 10] width 14 height 14
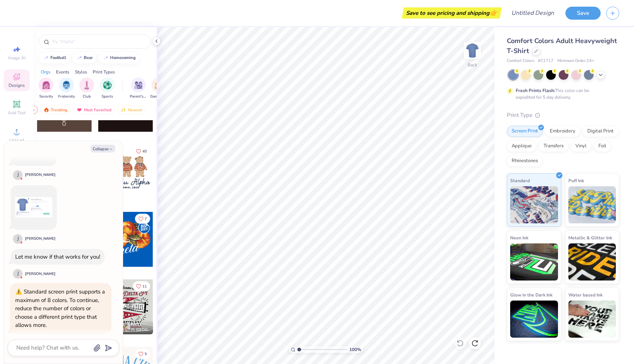
scroll to position [417, 0]
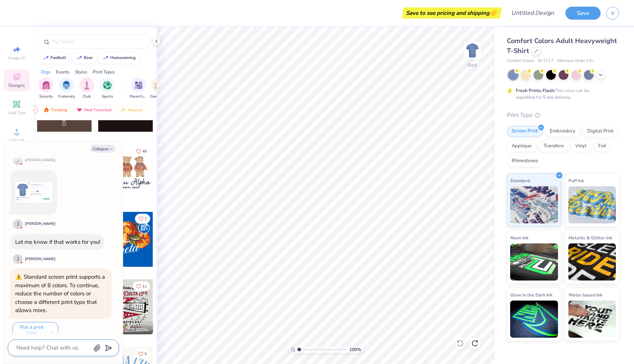
click at [43, 344] on textarea at bounding box center [53, 348] width 75 height 10
type textarea "x"
type textarea "t"
type textarea "x"
type textarea "th"
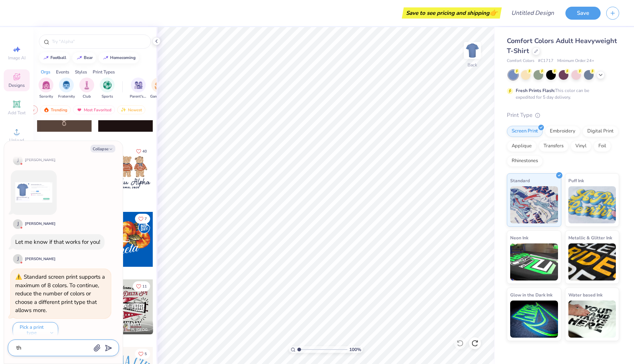
type textarea "x"
type textarea "tha"
type textarea "x"
type textarea "than"
type textarea "x"
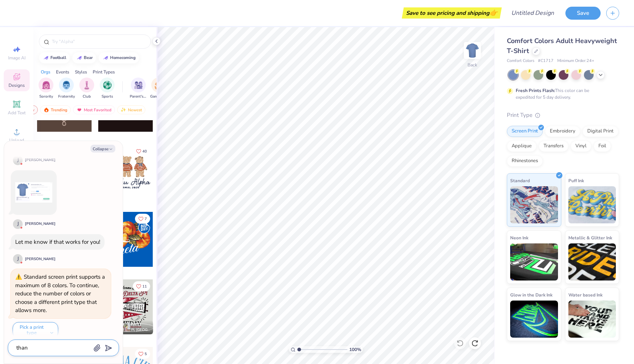
type textarea "thank"
type textarea "x"
type textarea "thank"
type textarea "x"
type textarea "thank y"
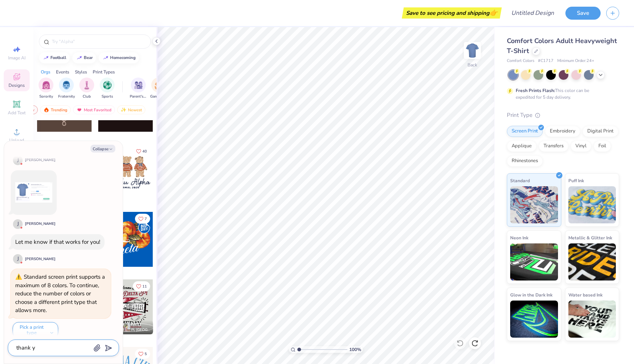
type textarea "x"
type textarea "thank yo"
type textarea "x"
type textarea "thank you"
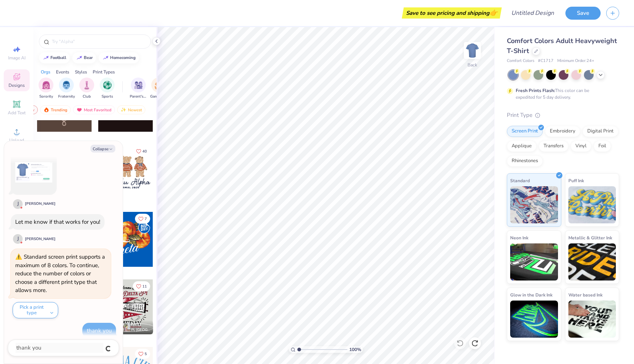
type textarea "x"
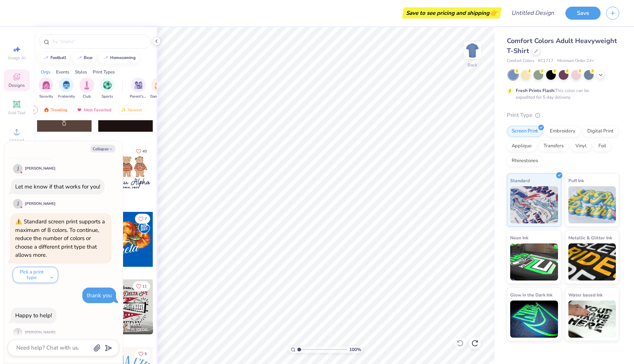
scroll to position [567, 0]
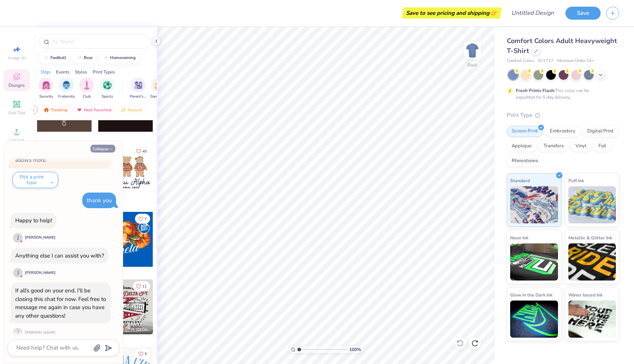
click at [109, 148] on icon "button" at bounding box center [111, 149] width 4 height 4
type textarea "x"
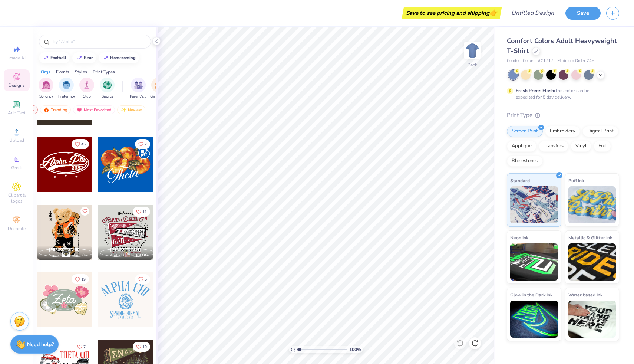
scroll to position [334, 0]
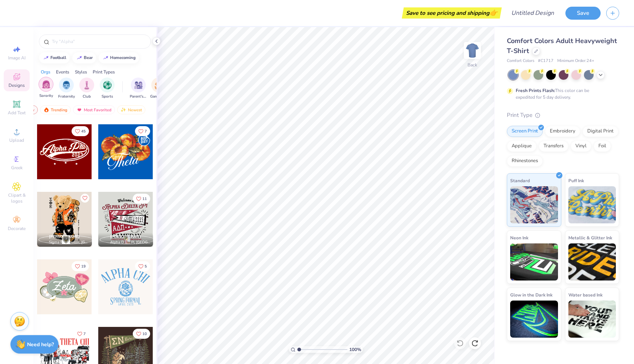
click at [52, 86] on div "filter for Sorority" at bounding box center [46, 84] width 15 height 15
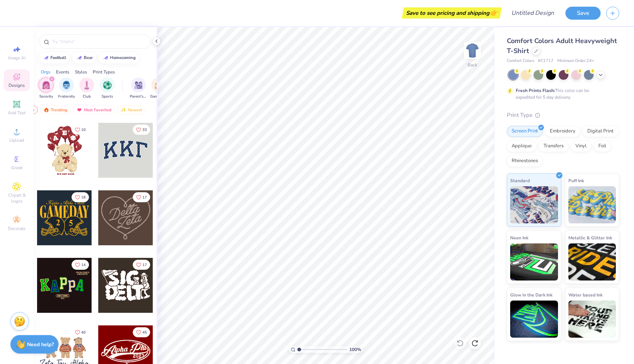
scroll to position [66, 0]
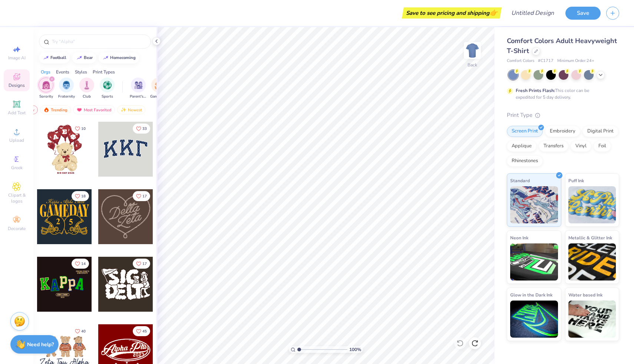
click at [120, 152] on div at bounding box center [125, 149] width 55 height 55
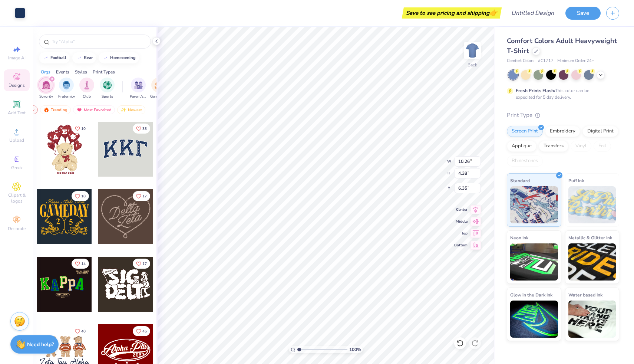
type input "3.00"
click at [457, 347] on div at bounding box center [460, 343] width 12 height 12
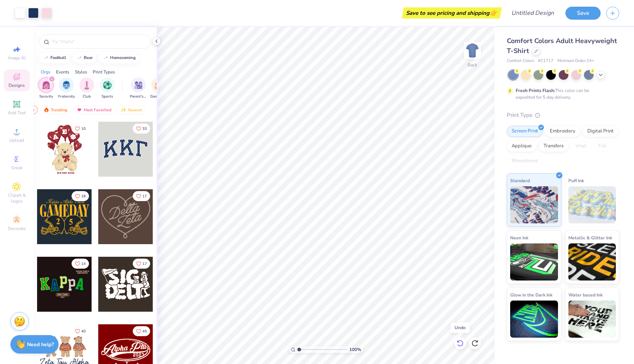
click at [461, 340] on icon at bounding box center [459, 342] width 7 height 7
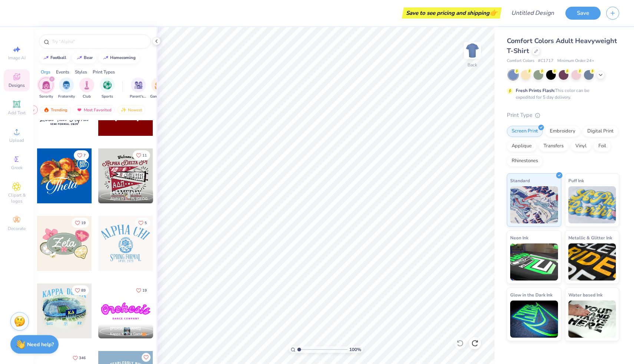
scroll to position [308, 0]
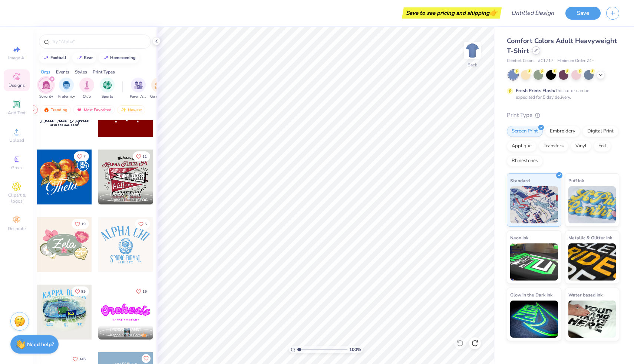
click at [535, 51] on icon at bounding box center [536, 50] width 3 height 3
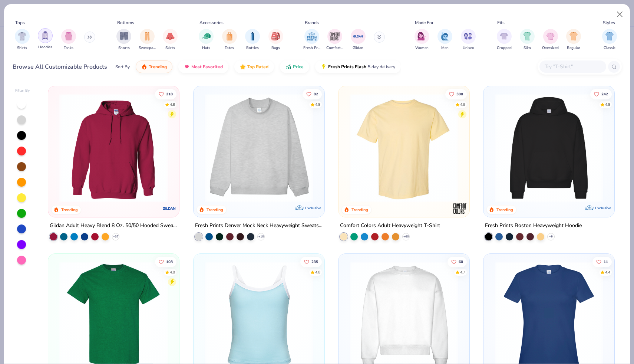
click at [45, 37] on img "filter for Hoodies" at bounding box center [45, 35] width 8 height 9
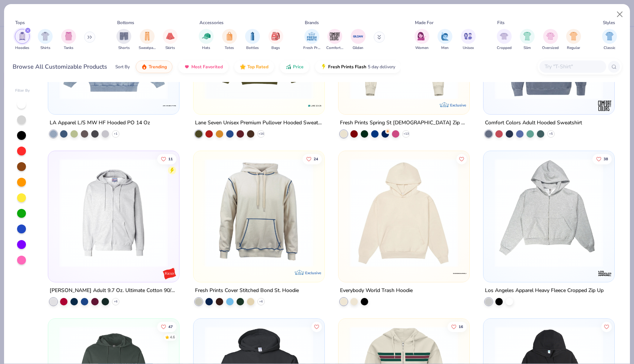
scroll to position [605, 0]
click at [261, 300] on icon at bounding box center [261, 302] width 6 height 6
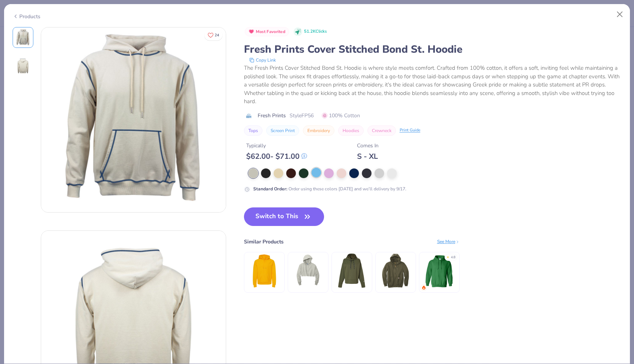
click at [316, 172] on div at bounding box center [316, 173] width 10 height 10
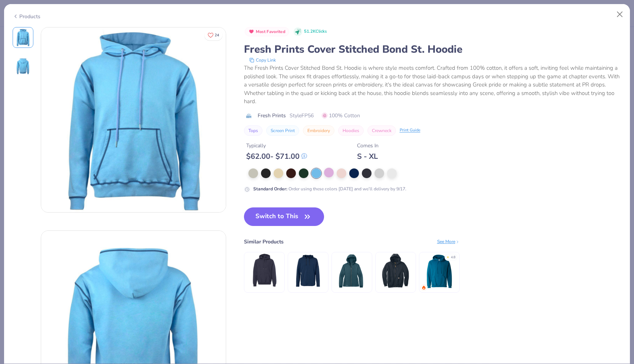
click at [324, 175] on div at bounding box center [329, 173] width 10 height 10
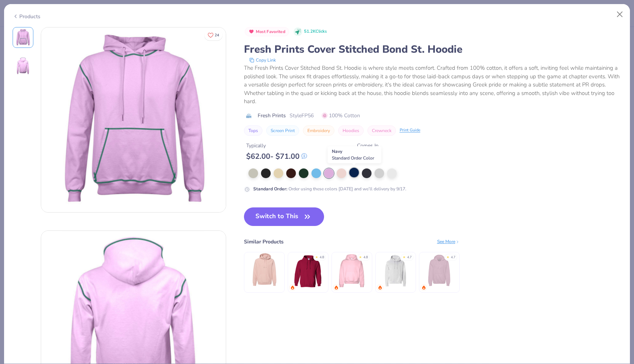
click at [353, 169] on div at bounding box center [354, 173] width 10 height 10
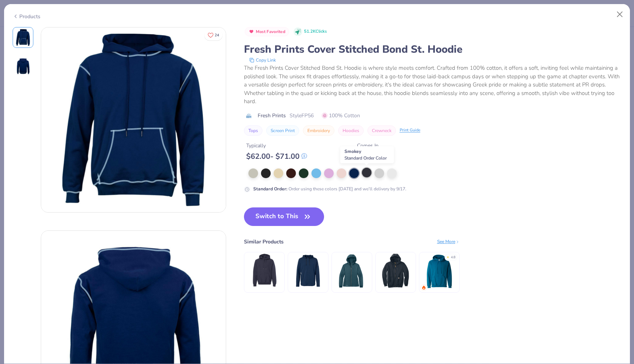
click at [363, 171] on div at bounding box center [367, 173] width 10 height 10
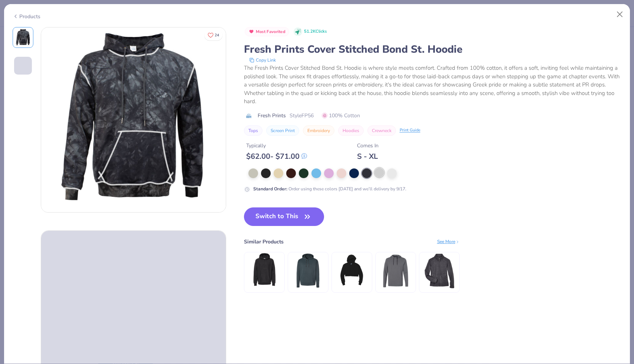
click at [380, 173] on div at bounding box center [379, 173] width 10 height 10
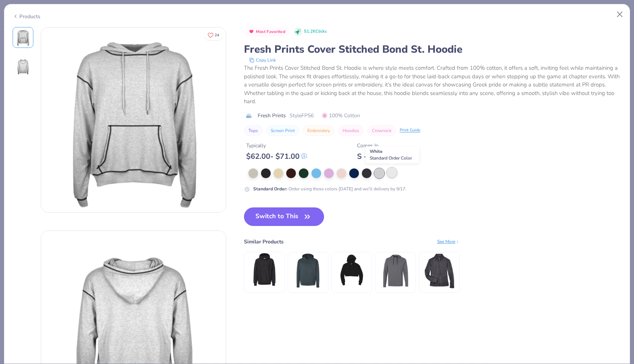
click at [393, 173] on div at bounding box center [392, 173] width 10 height 10
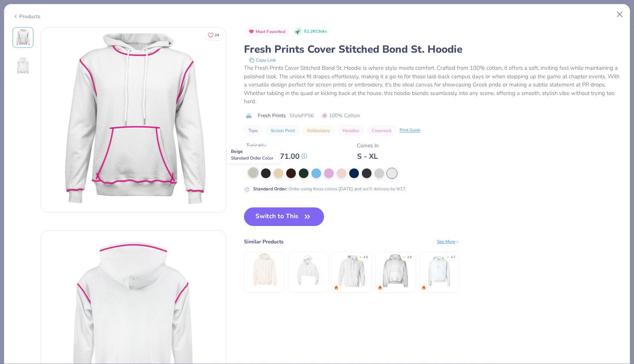
click at [255, 172] on div at bounding box center [253, 173] width 10 height 10
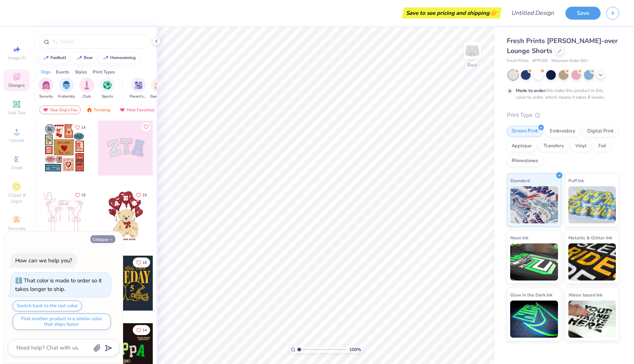
click at [105, 235] on button "Collapse" at bounding box center [102, 239] width 25 height 8
type textarea "x"
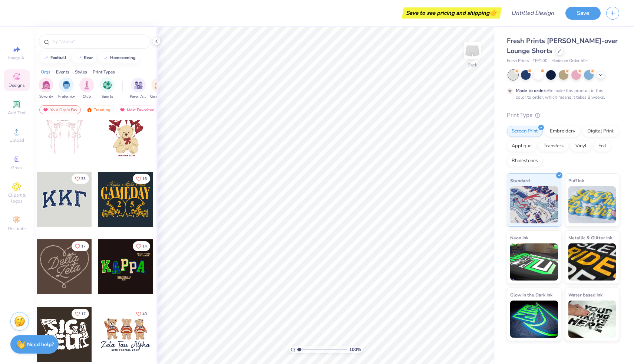
scroll to position [119, 0]
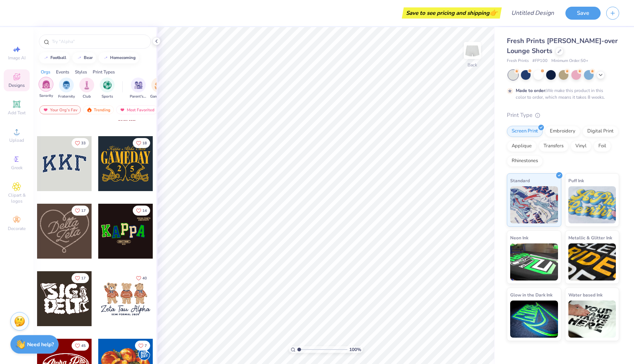
click at [49, 87] on img "filter for Sorority" at bounding box center [46, 84] width 9 height 9
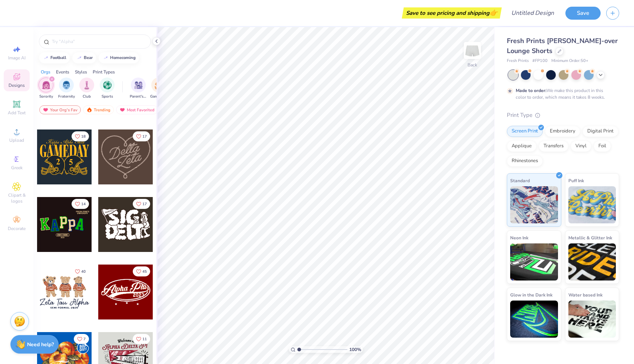
scroll to position [124, 0]
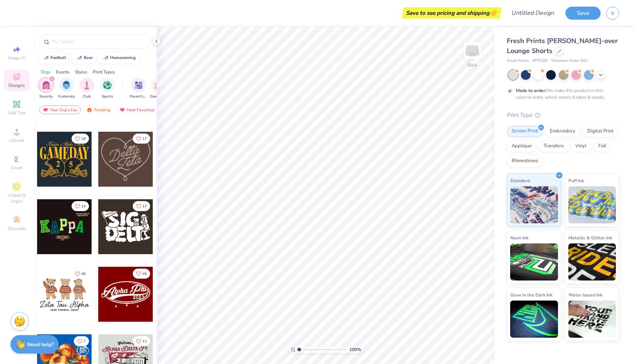
click at [58, 244] on div at bounding box center [64, 226] width 55 height 55
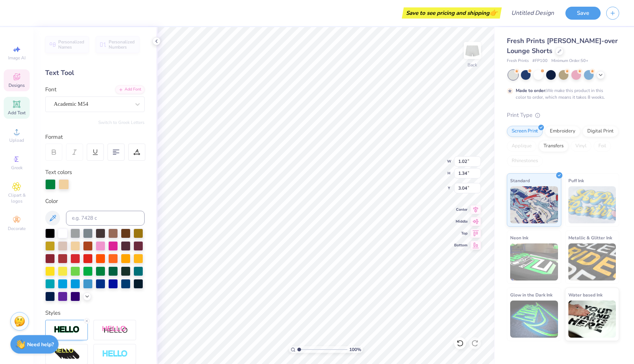
type textarea "A"
type input "0.89"
type input "1.29"
type input "3.19"
type textarea "X"
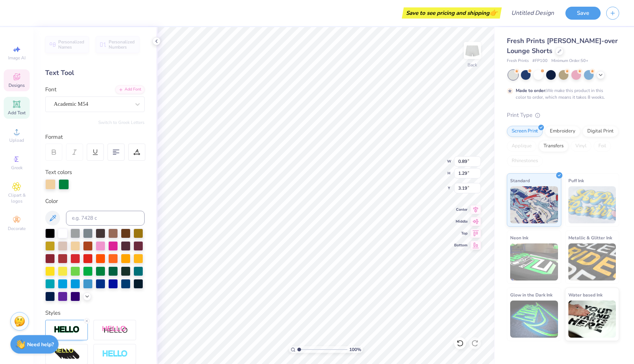
type input "0.78"
type input "1.26"
type input "2.91"
click at [18, 77] on icon at bounding box center [16, 76] width 9 height 9
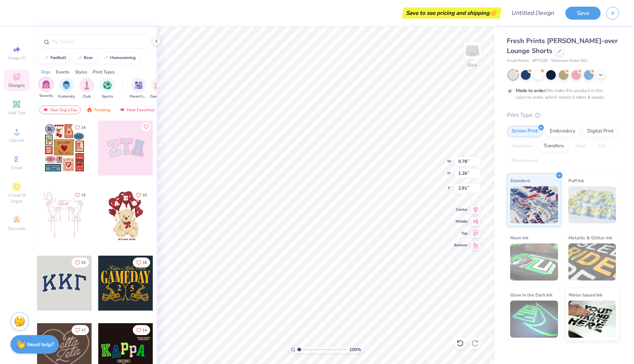
click at [50, 87] on img "filter for Sorority" at bounding box center [46, 84] width 9 height 9
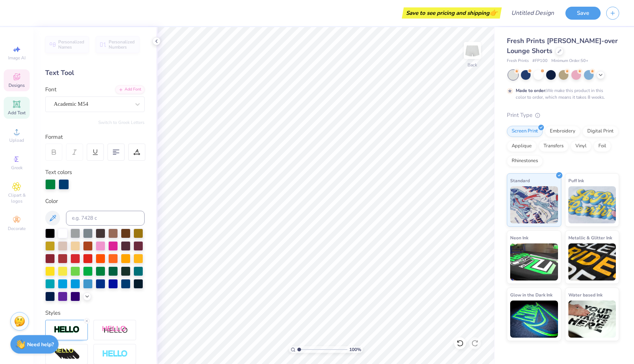
click at [19, 81] on div "Designs" at bounding box center [17, 80] width 26 height 22
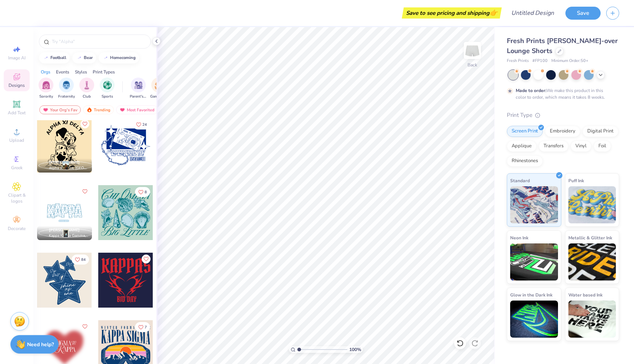
scroll to position [813, 0]
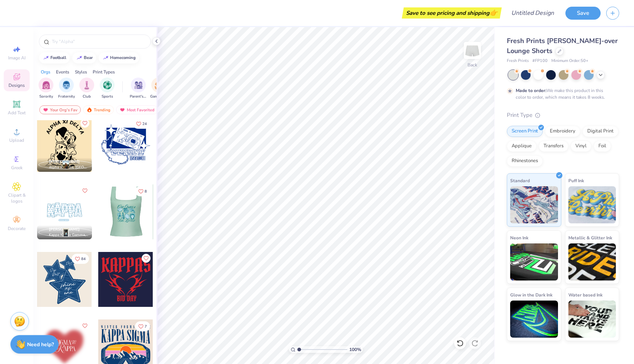
click at [66, 209] on div at bounding box center [64, 211] width 55 height 55
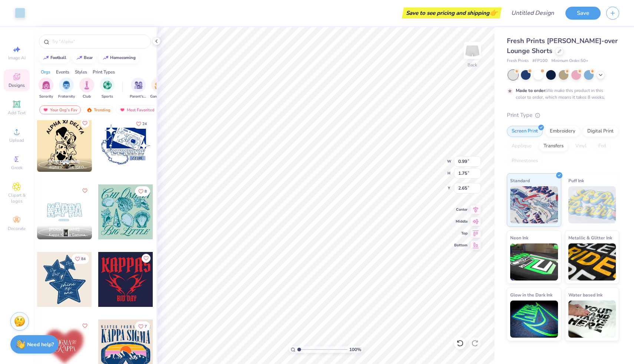
type input "0.99"
type input "1.75"
type input "2.65"
type input "1.03"
type input "1.70"
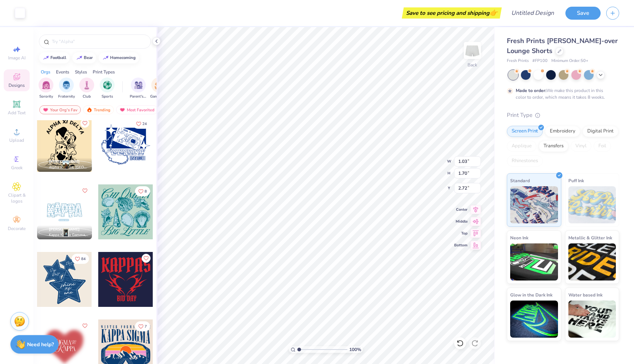
type input "2.71"
type input "1.00"
type input "1.69"
type input "2.61"
type input "1.03"
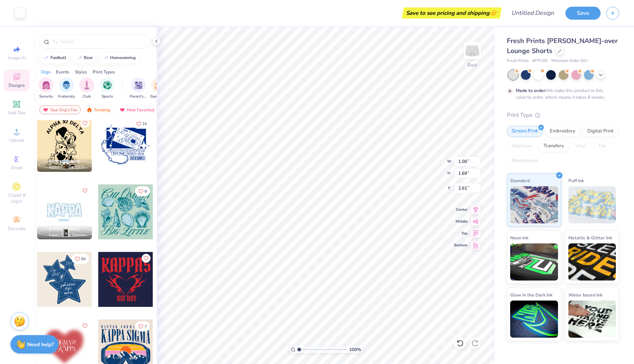
type input "1.70"
type input "2.71"
type input "1.14"
type input "1.81"
type input "2.61"
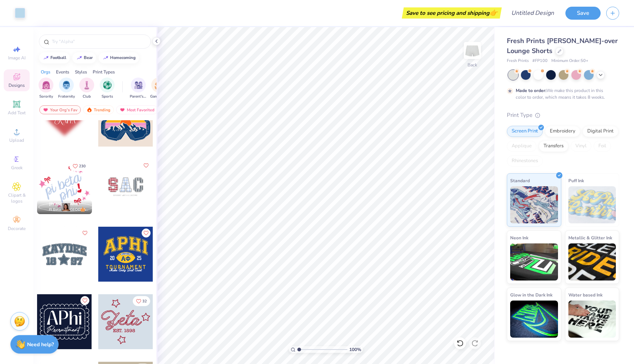
scroll to position [1029, 0]
